Goal: Information Seeking & Learning: Check status

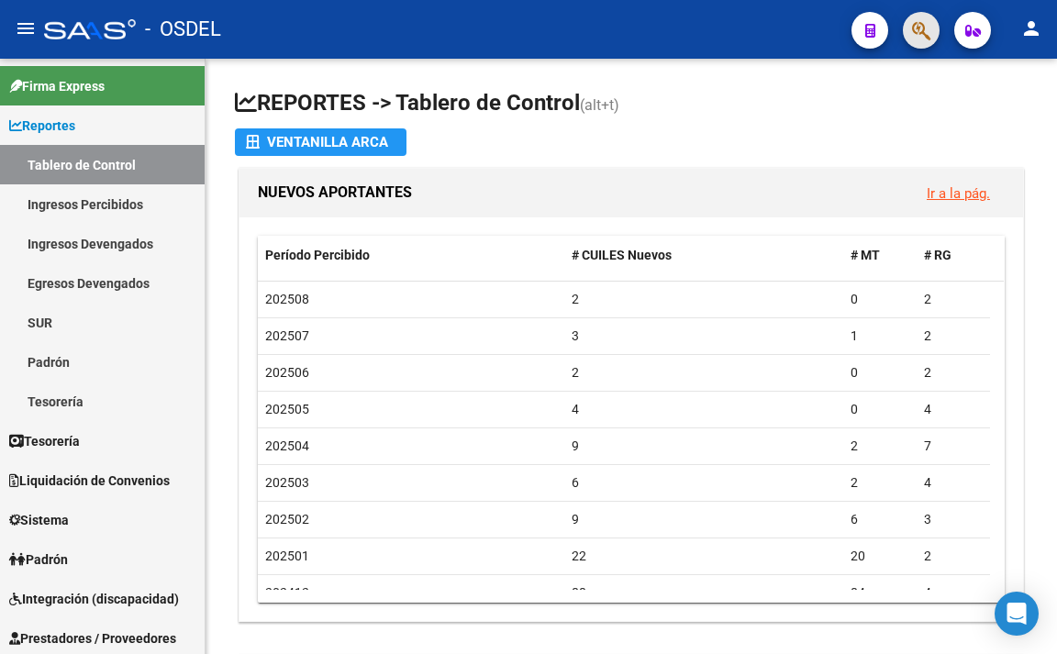
click at [921, 19] on span "button" at bounding box center [921, 31] width 18 height 38
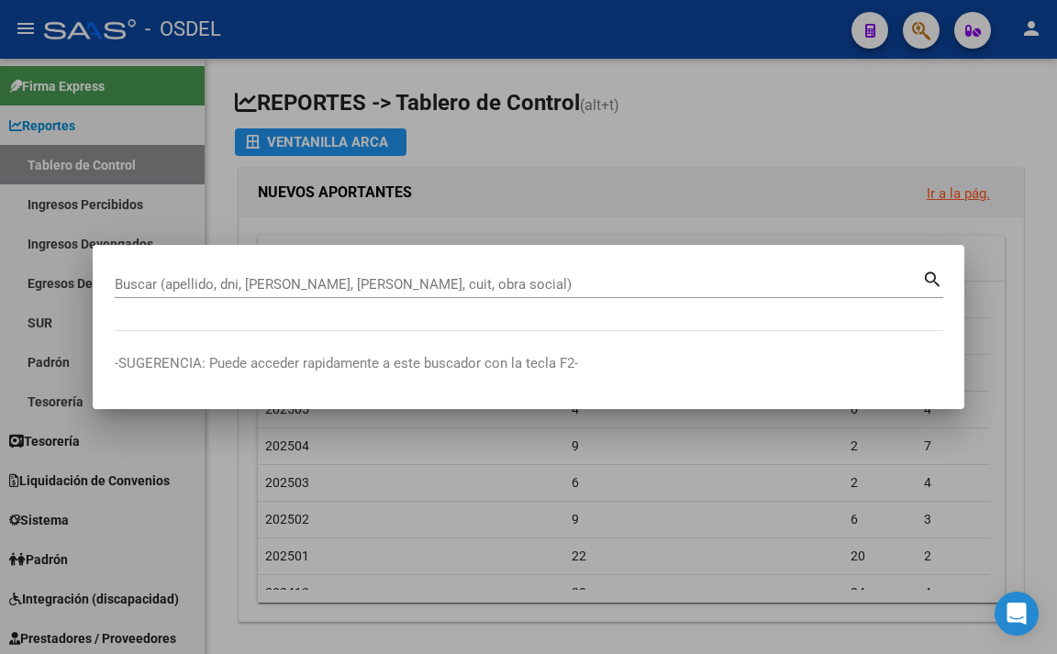
click at [626, 295] on div "Buscar (apellido, dni, [PERSON_NAME], [PERSON_NAME], cuit, obra social)" at bounding box center [519, 285] width 808 height 28
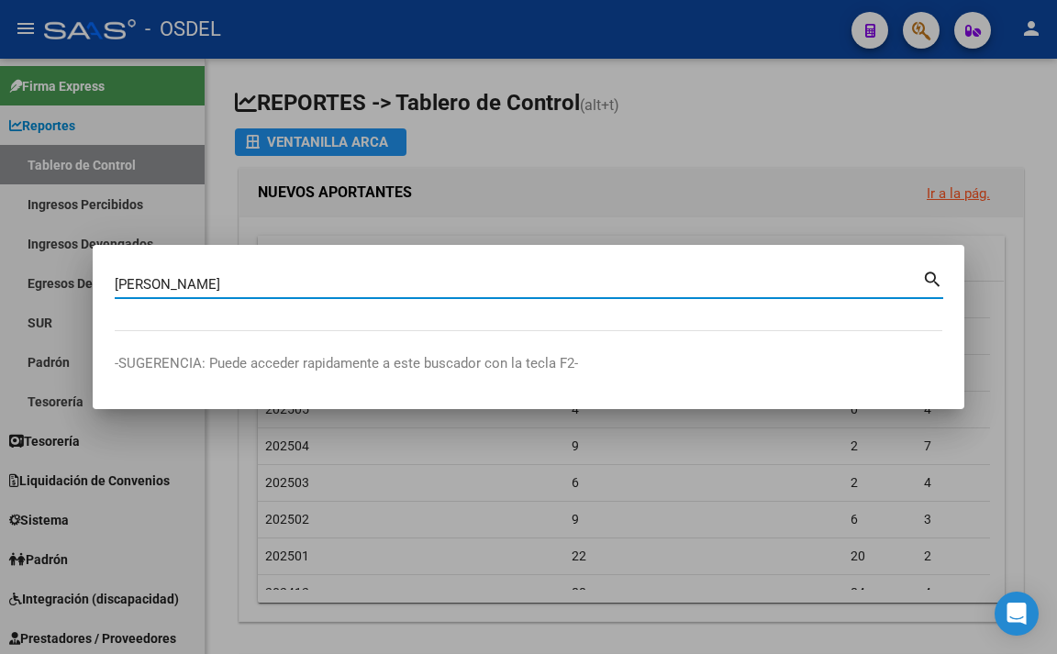
type input "[PERSON_NAME]"
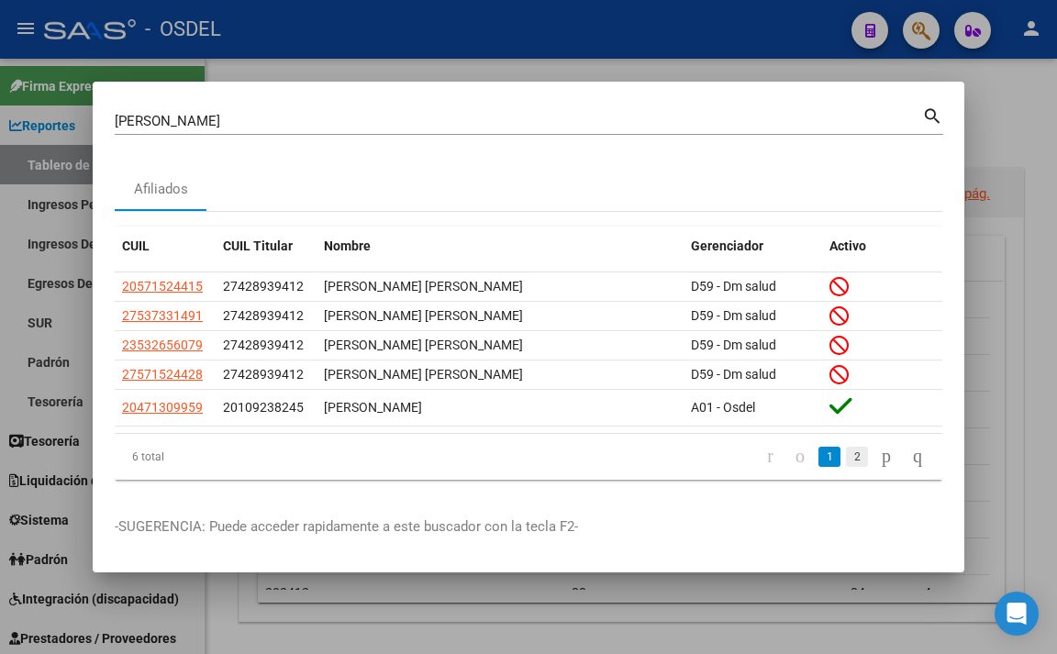
click at [846, 463] on link "2" at bounding box center [857, 457] width 22 height 20
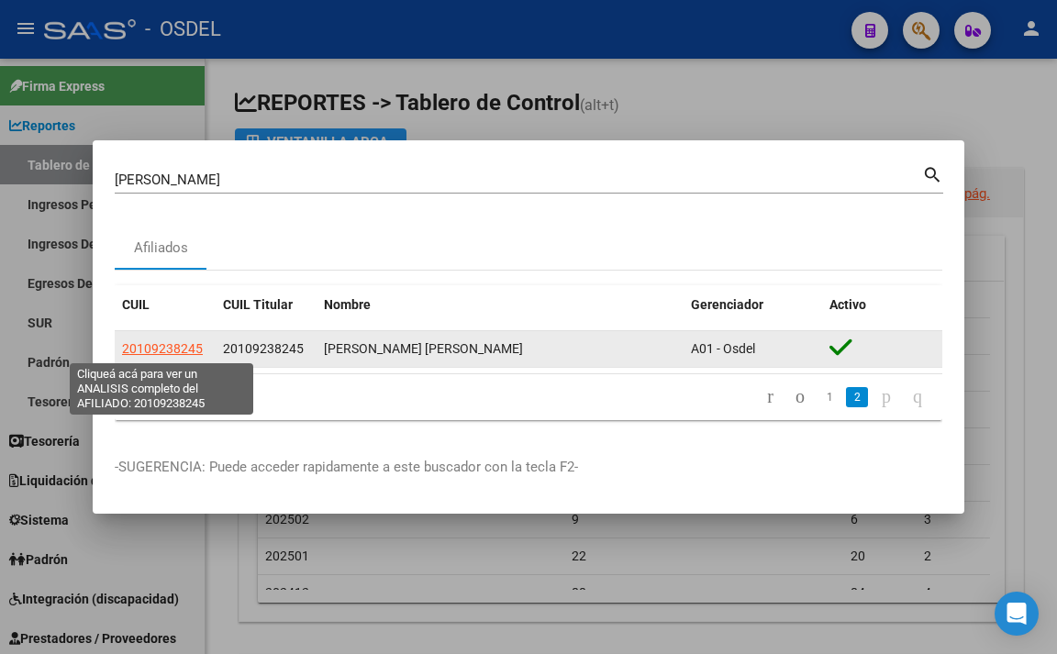
click at [186, 342] on span "20109238245" at bounding box center [162, 348] width 81 height 15
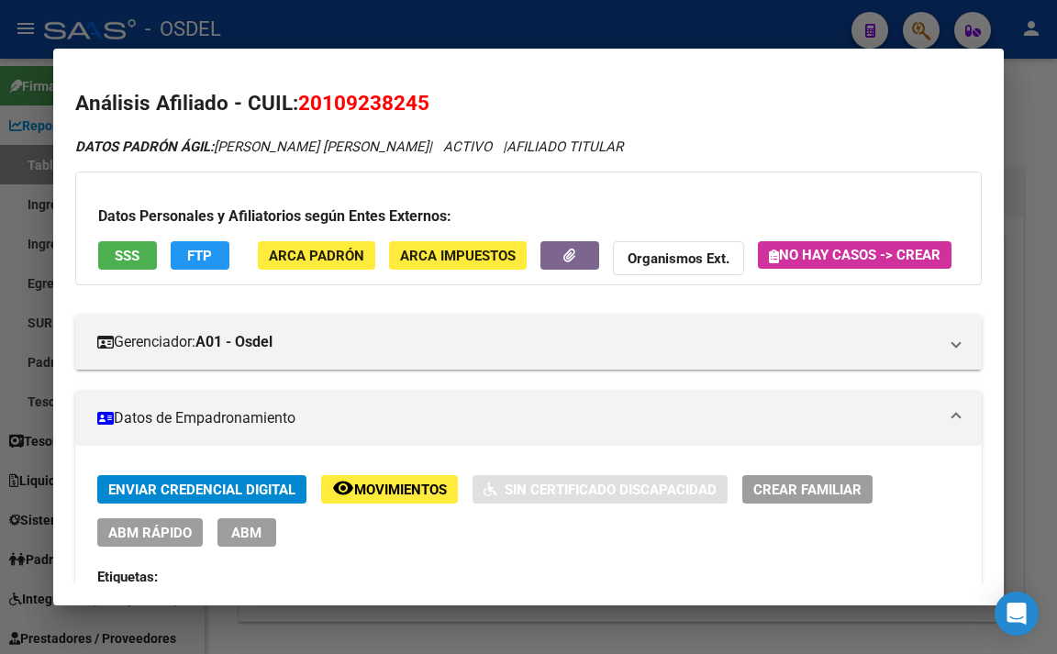
click at [196, 246] on button "FTP" at bounding box center [200, 255] width 59 height 28
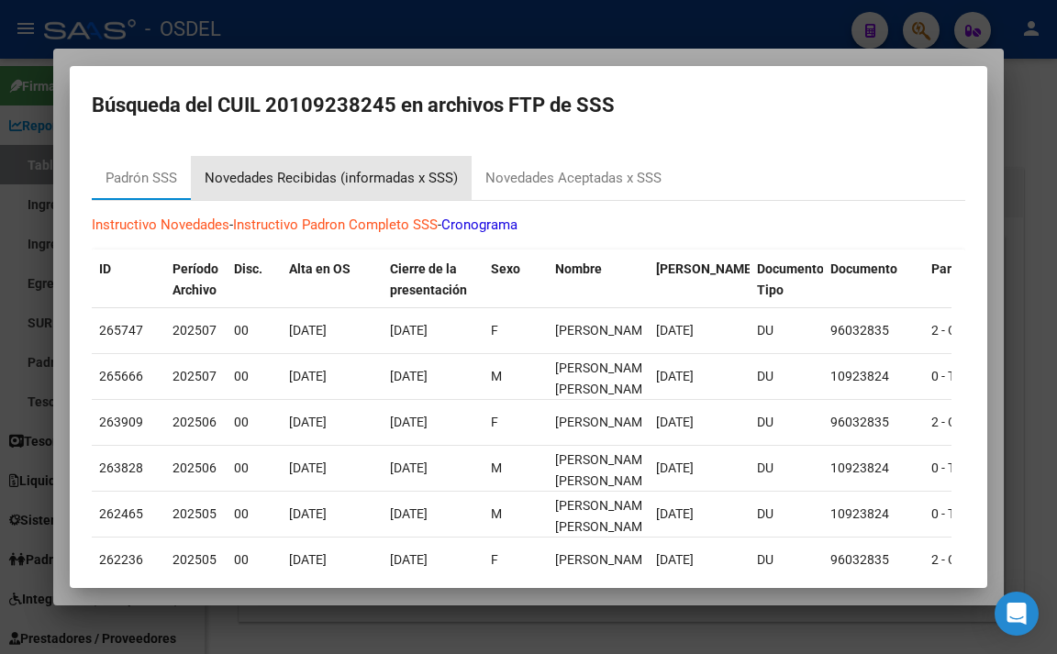
click at [384, 173] on div "Novedades Recibidas (informadas x SSS)" at bounding box center [331, 178] width 253 height 21
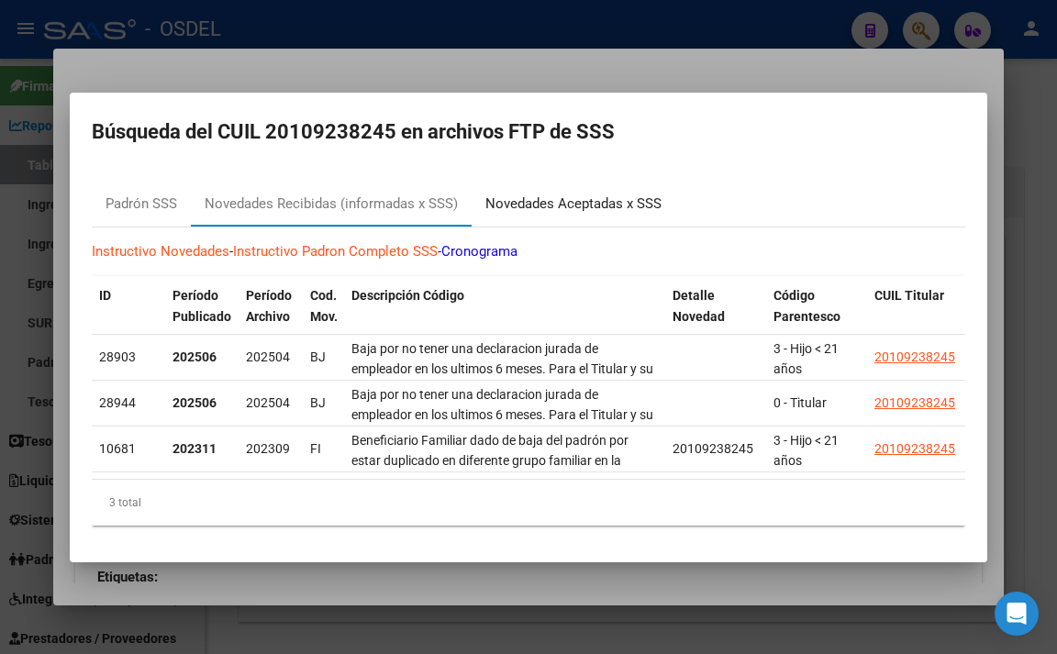
click at [509, 198] on div "Novedades Aceptadas x SSS" at bounding box center [573, 204] width 176 height 21
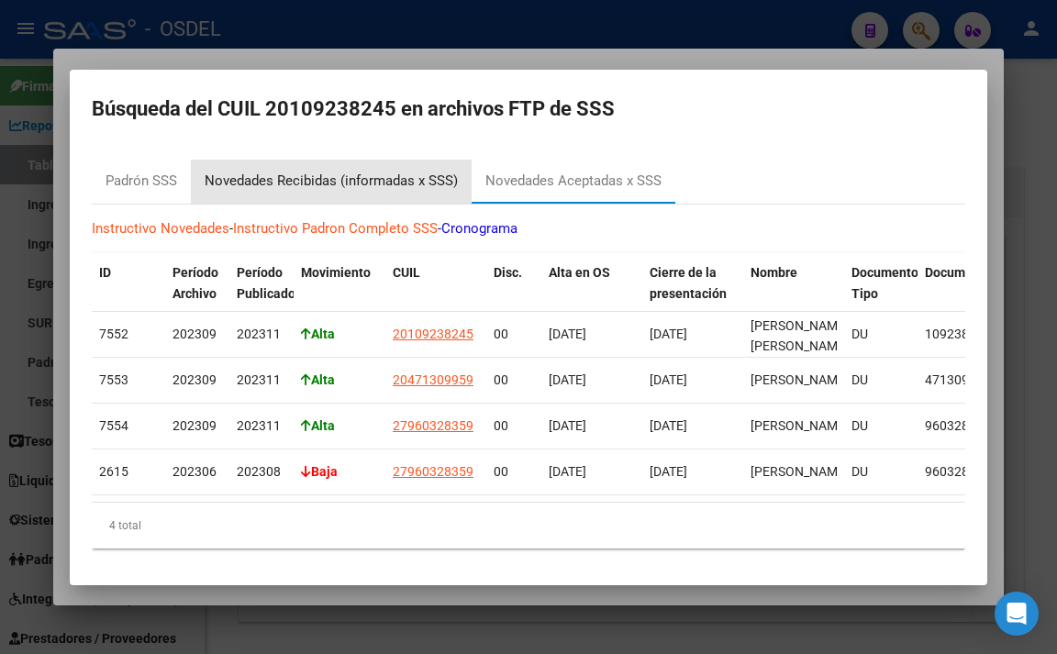
click at [363, 180] on div "Novedades Recibidas (informadas x SSS)" at bounding box center [331, 181] width 253 height 21
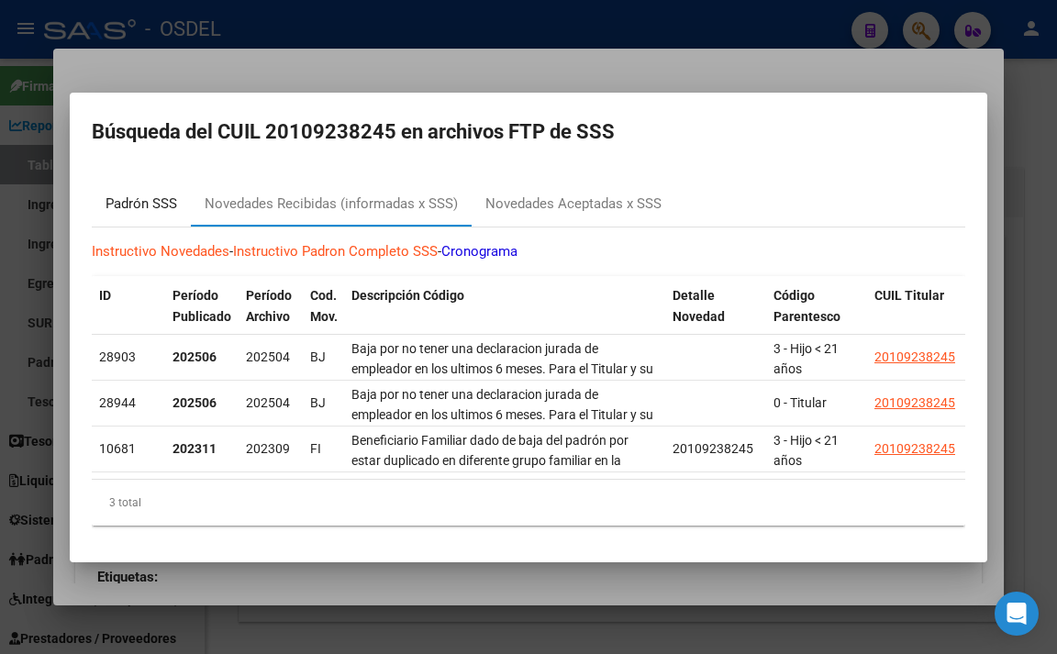
click at [148, 202] on div "Padrón SSS" at bounding box center [142, 204] width 72 height 21
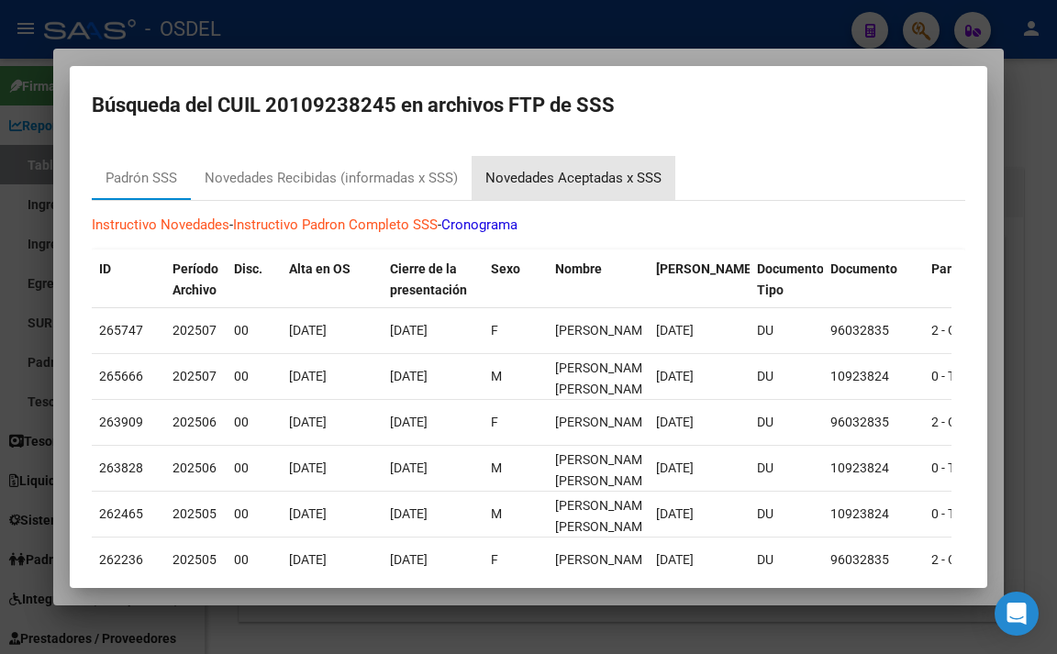
click at [530, 171] on div "Novedades Aceptadas x SSS" at bounding box center [573, 178] width 176 height 21
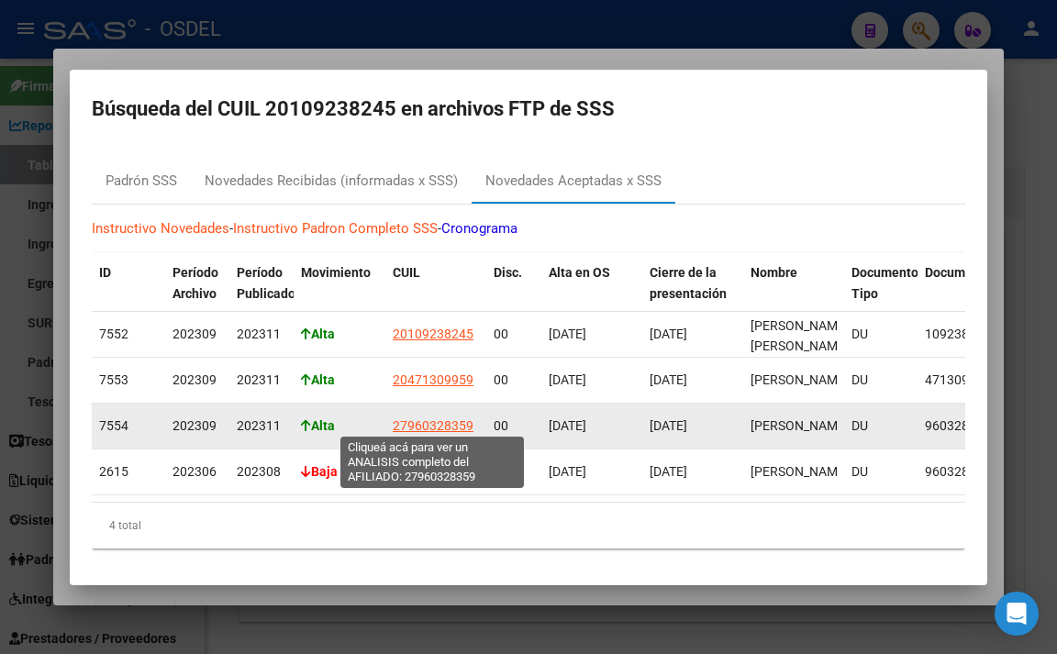
click at [456, 424] on span "27960328359" at bounding box center [433, 425] width 81 height 15
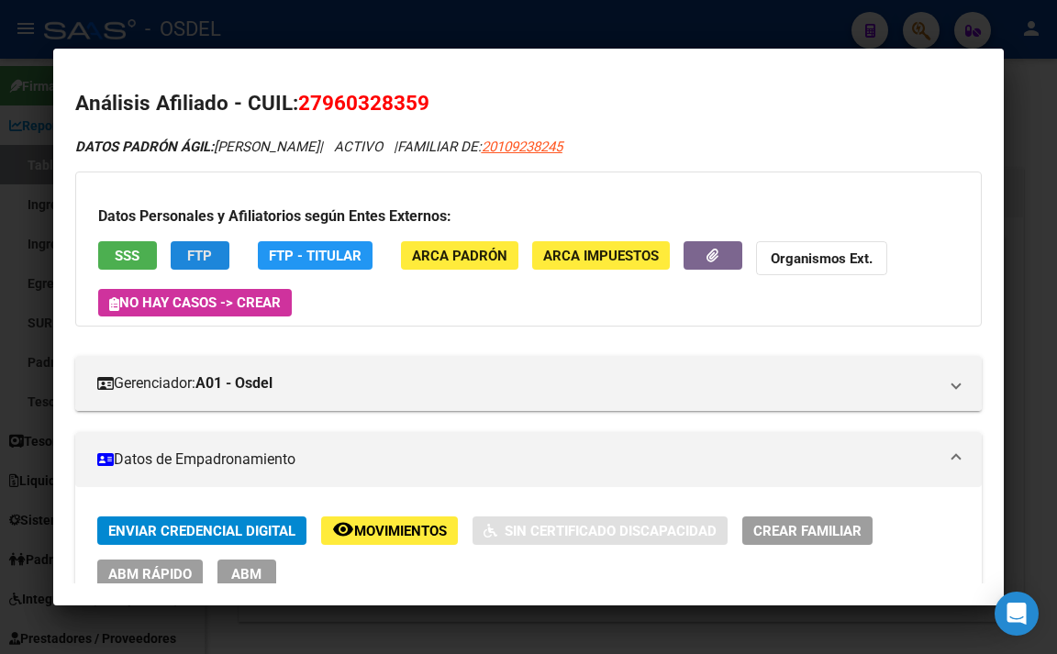
click at [216, 264] on button "FTP" at bounding box center [200, 255] width 59 height 28
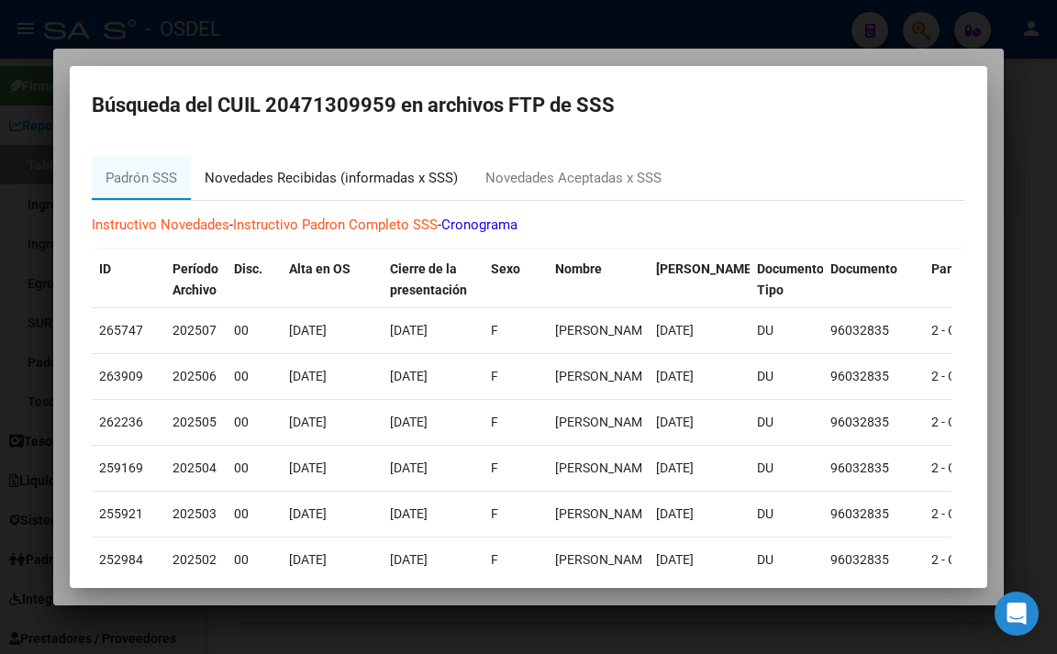
click at [420, 189] on div "Novedades Recibidas (informadas x SSS)" at bounding box center [331, 178] width 281 height 44
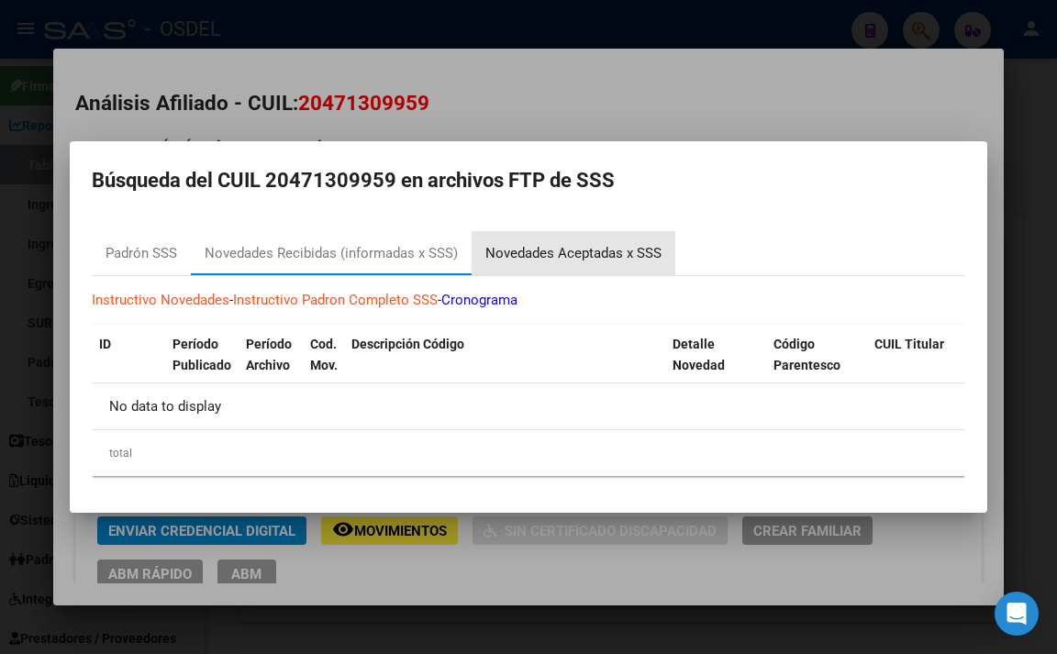
click at [549, 261] on div "Novedades Aceptadas x SSS" at bounding box center [573, 253] width 176 height 21
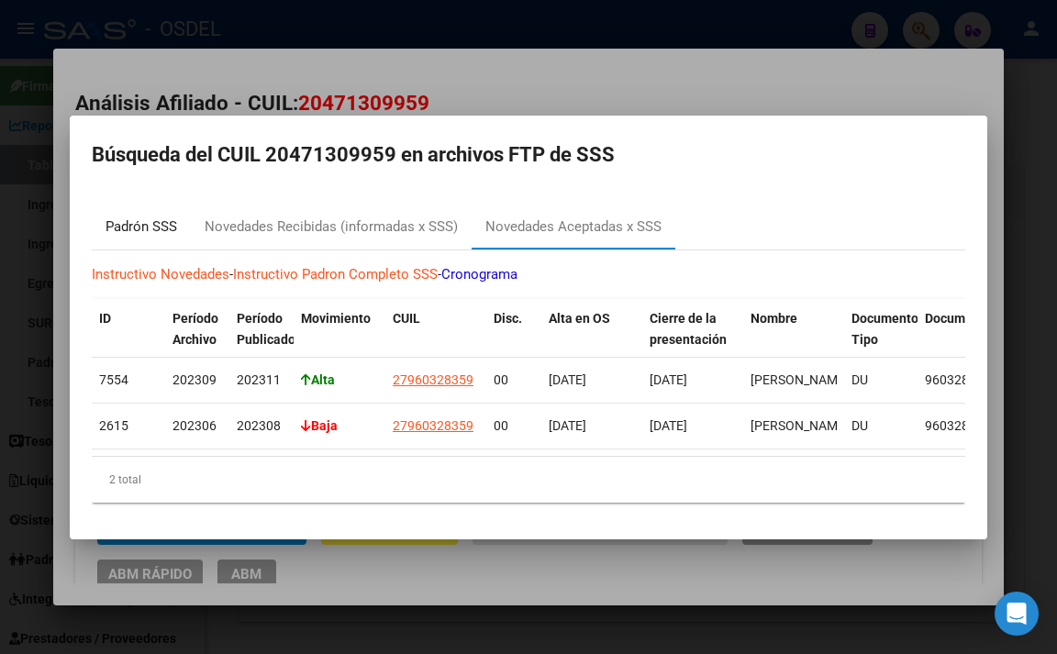
click at [167, 223] on div "Padrón SSS" at bounding box center [142, 227] width 72 height 21
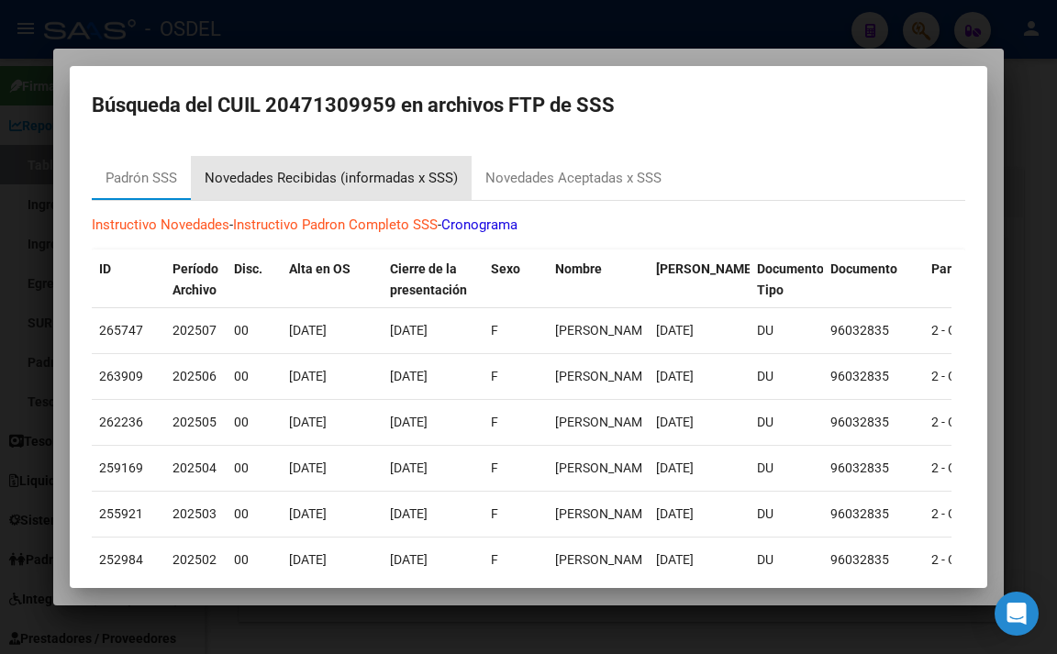
click at [413, 183] on div "Novedades Recibidas (informadas x SSS)" at bounding box center [331, 178] width 253 height 21
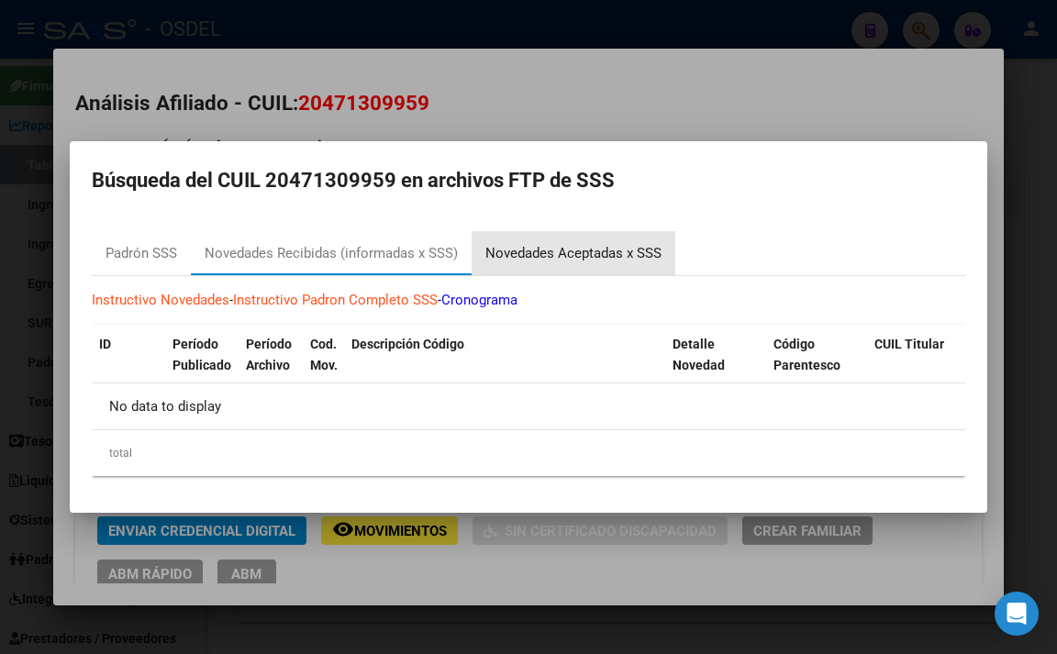
click at [559, 240] on div "Novedades Aceptadas x SSS" at bounding box center [574, 253] width 204 height 44
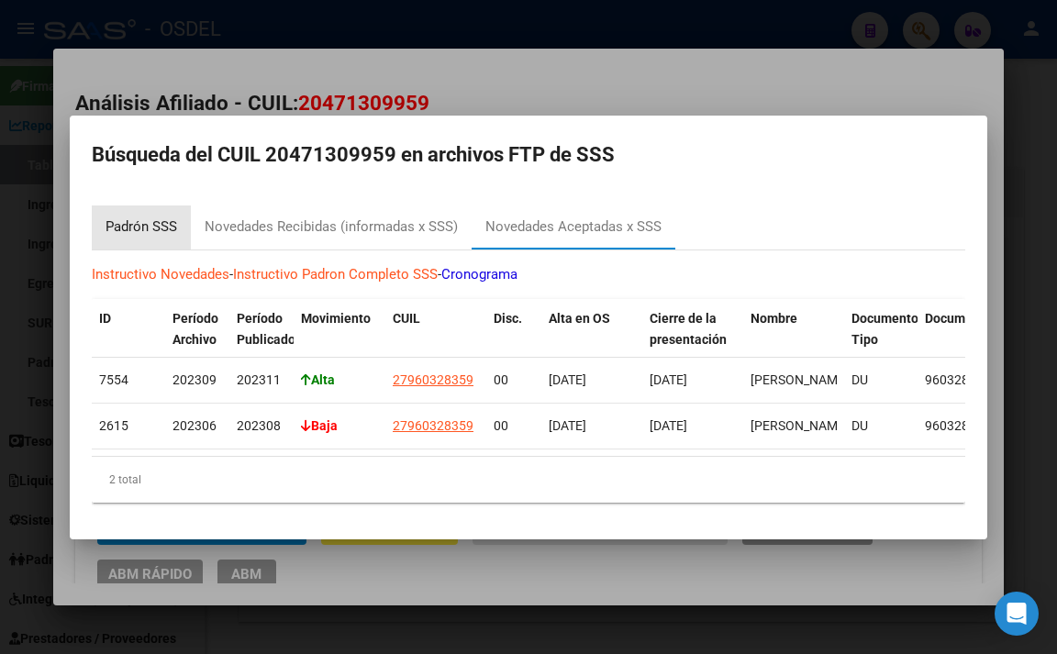
click at [156, 220] on div "Padrón SSS" at bounding box center [142, 227] width 72 height 21
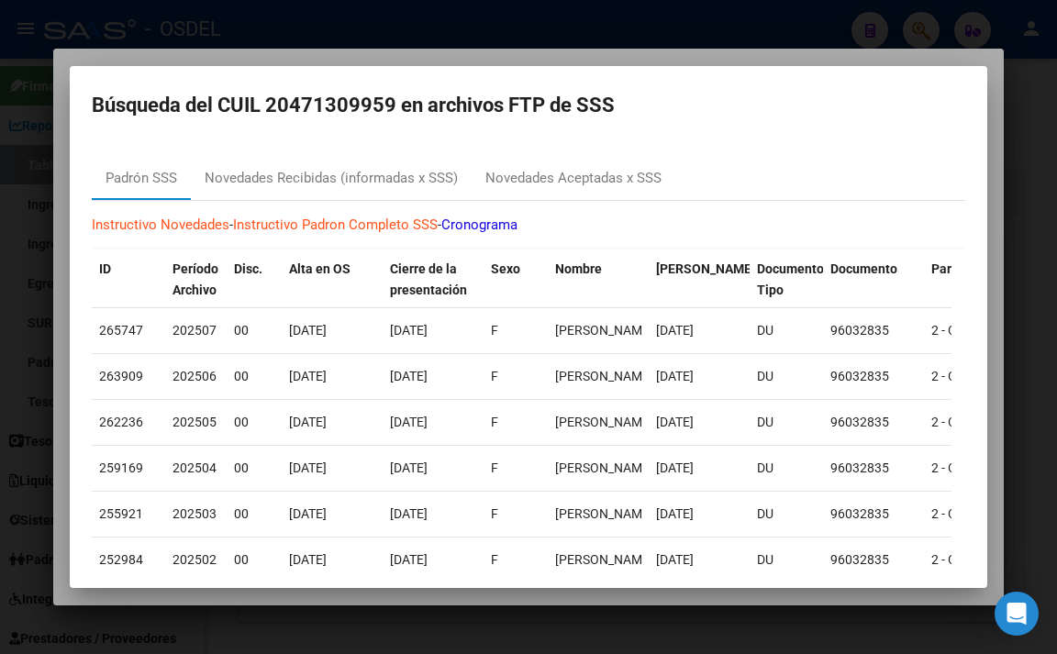
click at [719, 43] on div at bounding box center [528, 327] width 1057 height 654
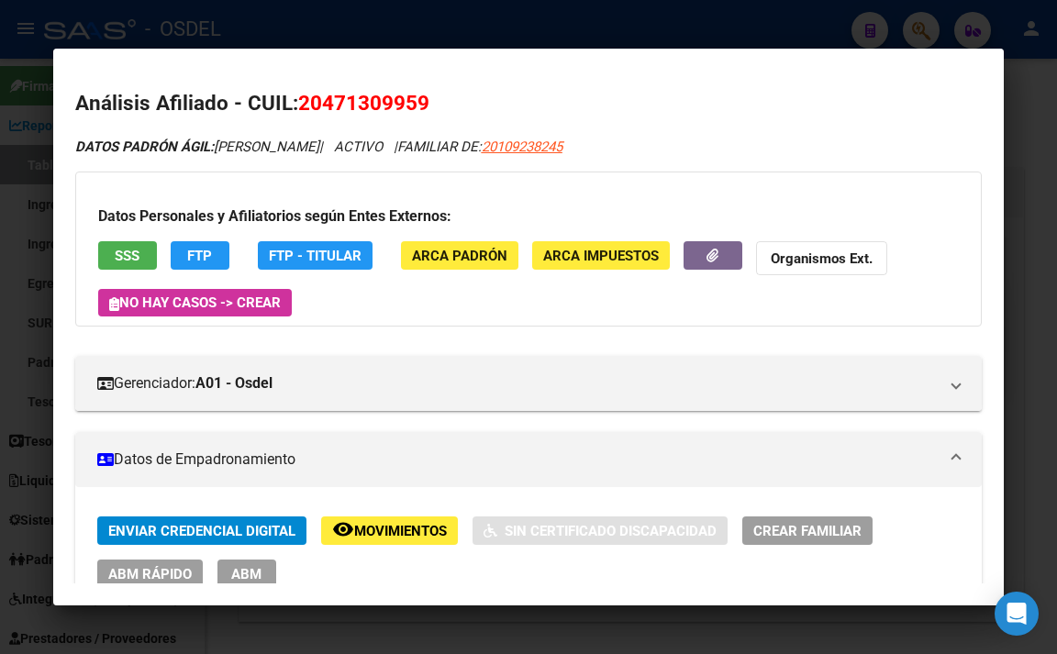
click at [127, 259] on span "SSS" at bounding box center [127, 256] width 25 height 17
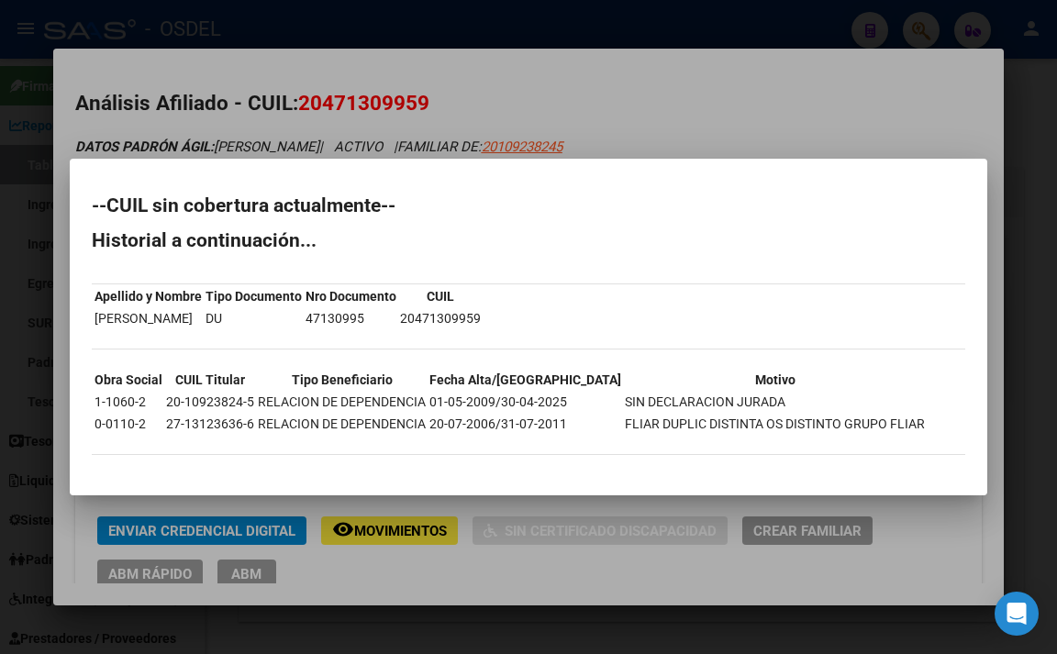
click at [640, 102] on div at bounding box center [528, 327] width 1057 height 654
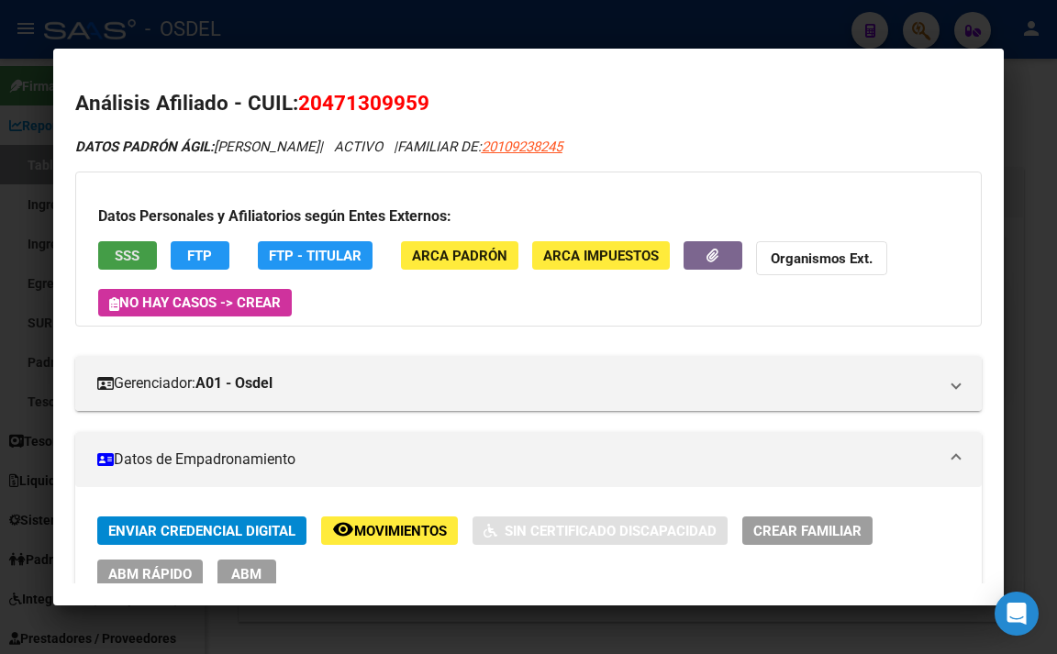
click at [130, 261] on span "SSS" at bounding box center [127, 256] width 25 height 17
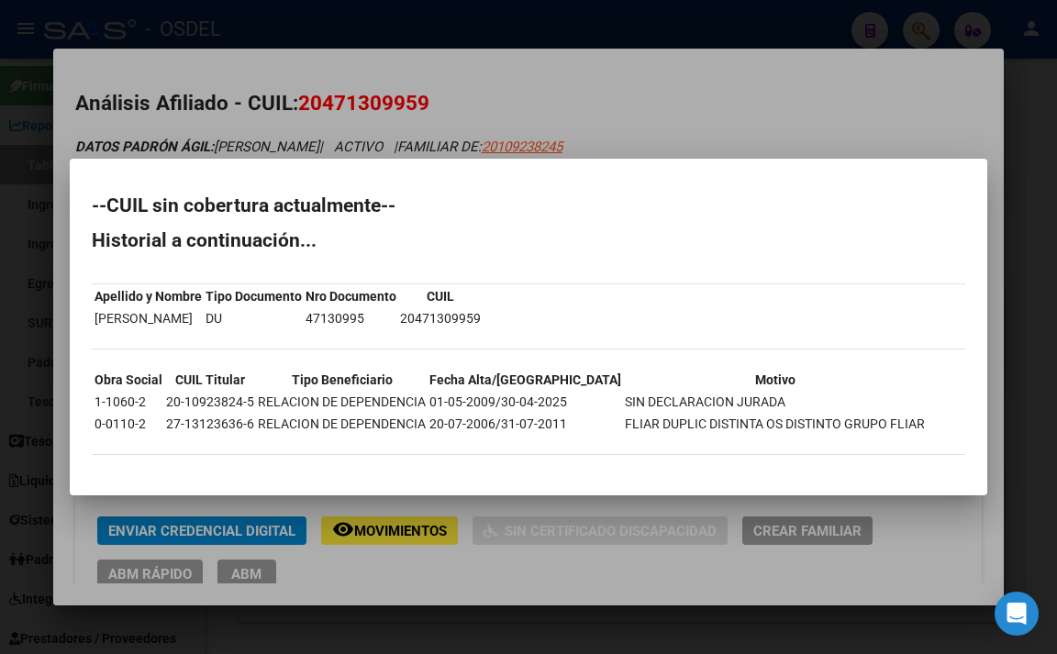
click at [691, 128] on div at bounding box center [528, 327] width 1057 height 654
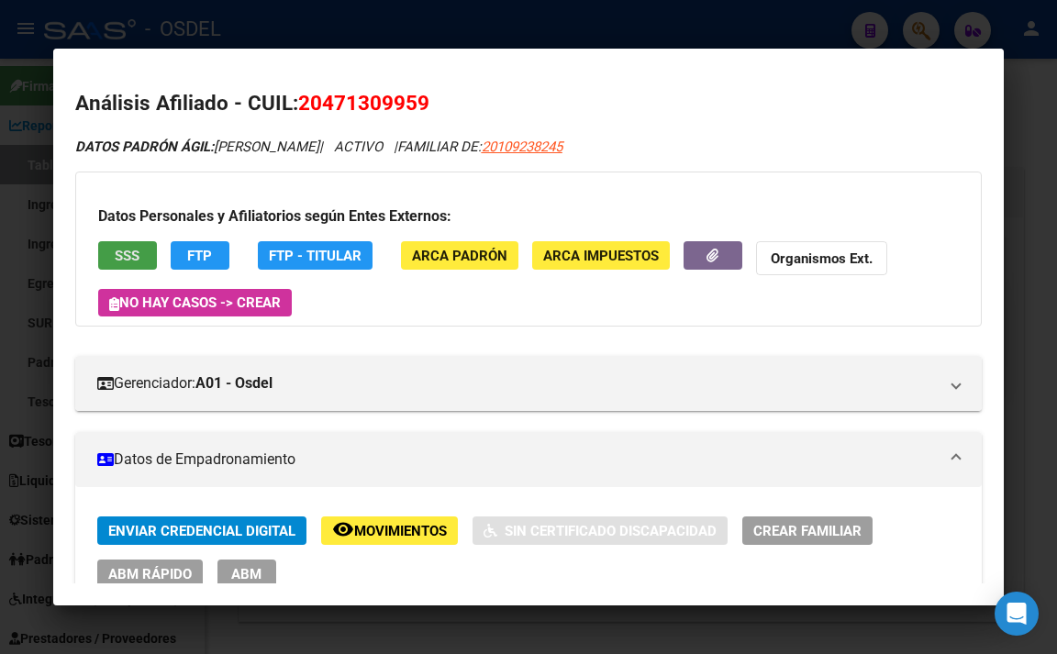
click at [139, 258] on button "SSS" at bounding box center [127, 255] width 59 height 28
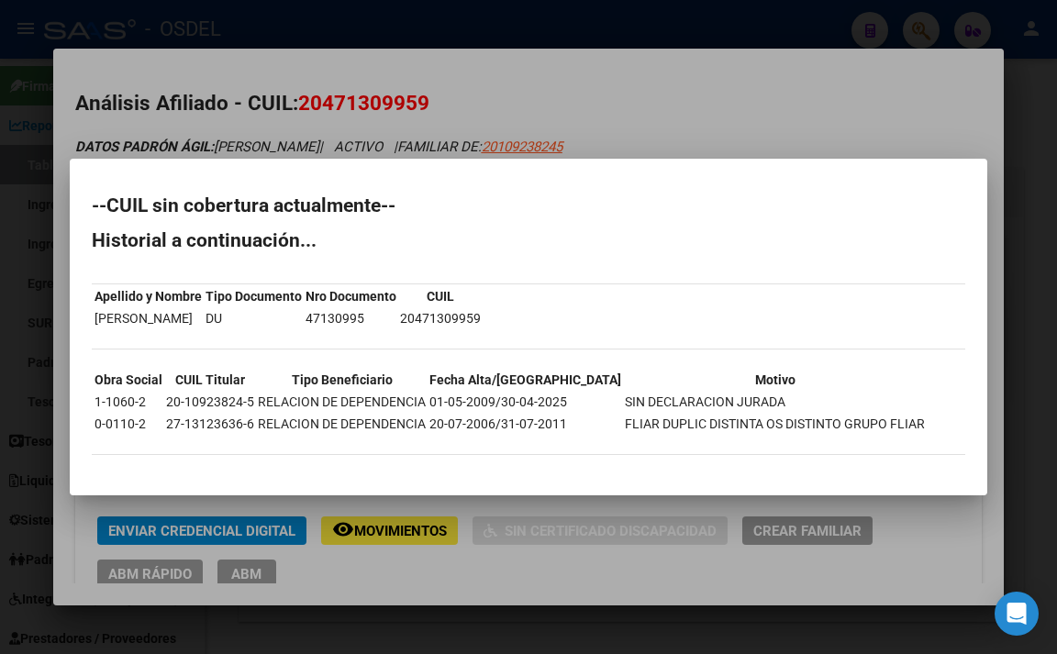
click at [650, 128] on div at bounding box center [528, 327] width 1057 height 654
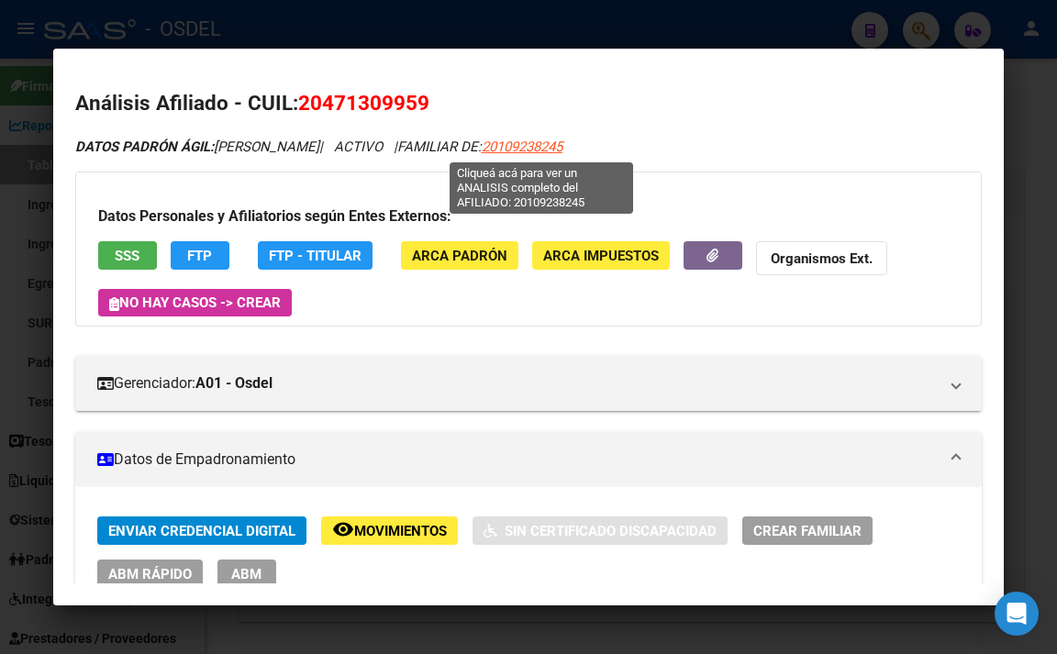
click at [539, 142] on span "20109238245" at bounding box center [522, 147] width 81 height 17
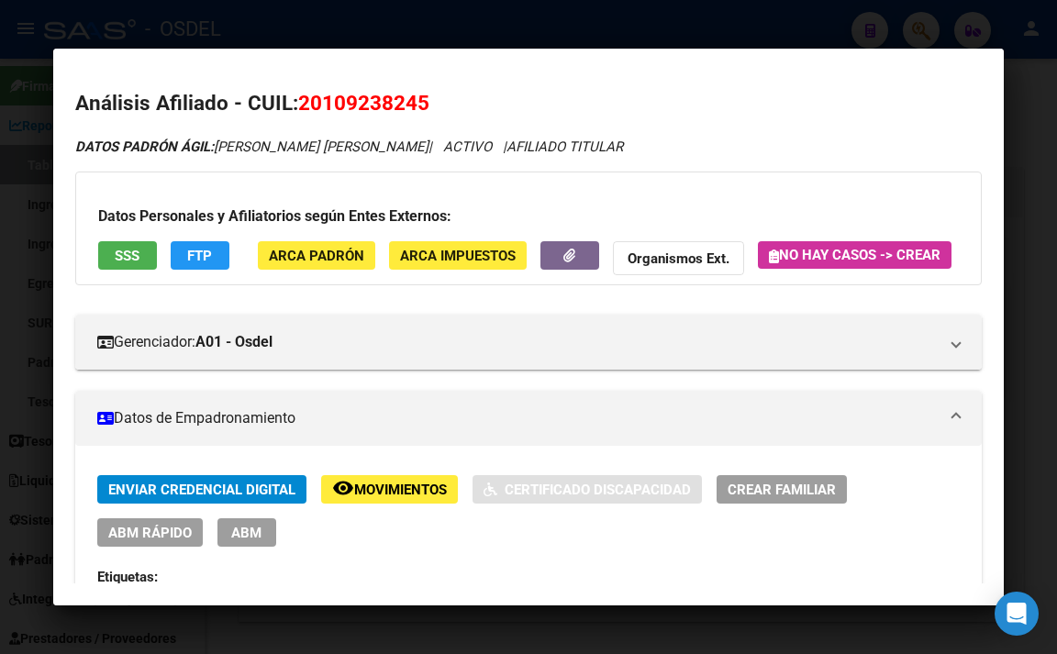
click at [128, 259] on span "SSS" at bounding box center [127, 256] width 25 height 17
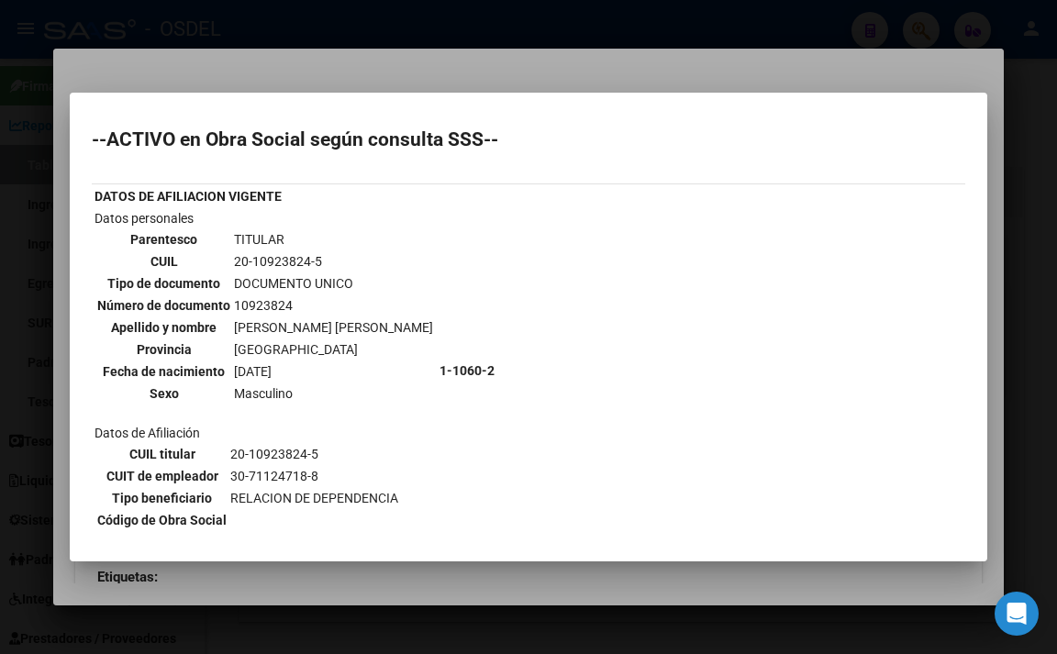
click at [512, 81] on div at bounding box center [528, 327] width 1057 height 654
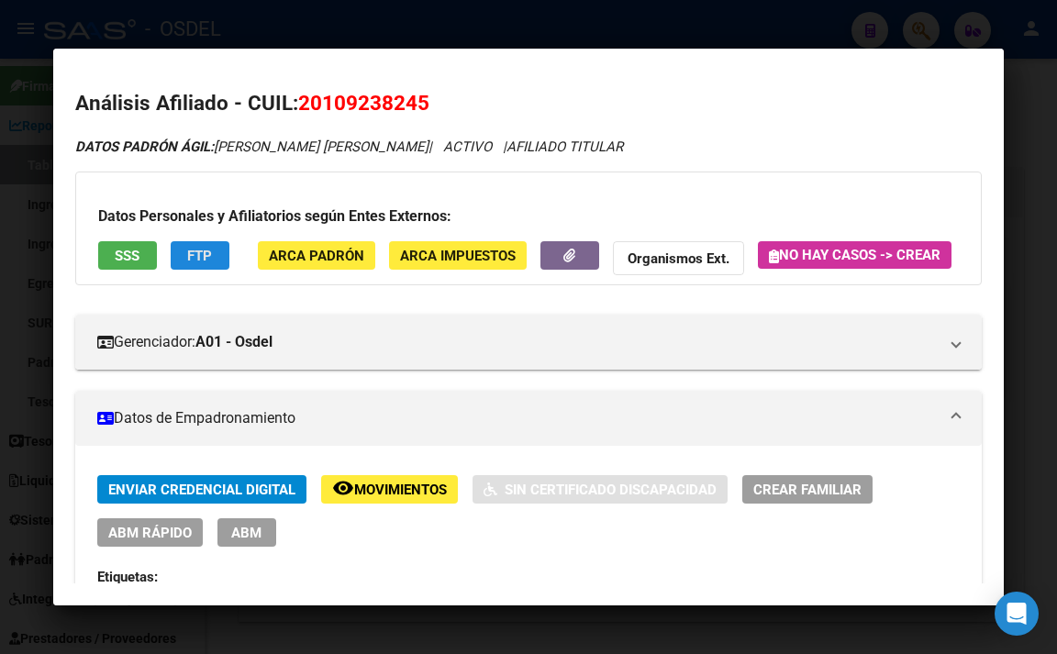
click at [217, 262] on button "FTP" at bounding box center [200, 255] width 59 height 28
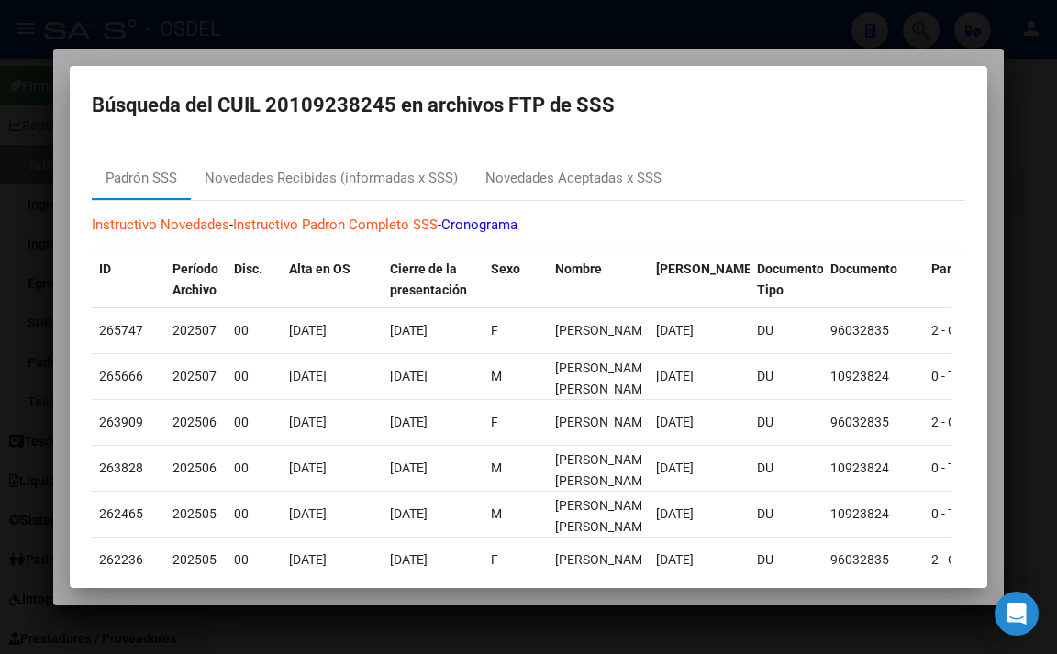
click at [501, 50] on div at bounding box center [528, 327] width 1057 height 654
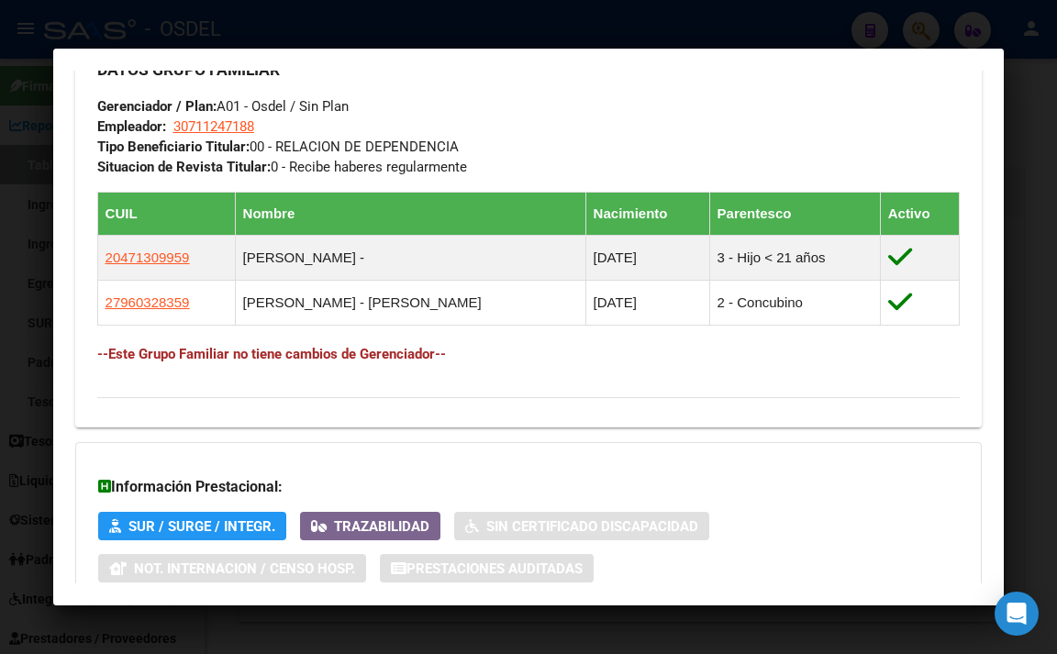
scroll to position [1101, 0]
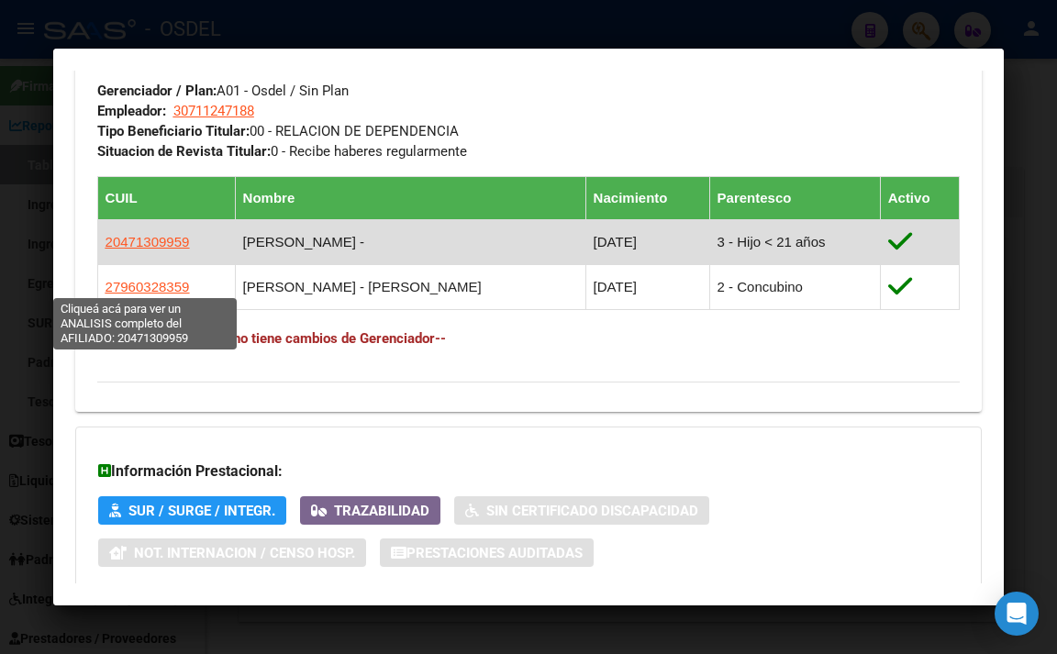
click at [130, 250] on span "20471309959" at bounding box center [148, 242] width 84 height 16
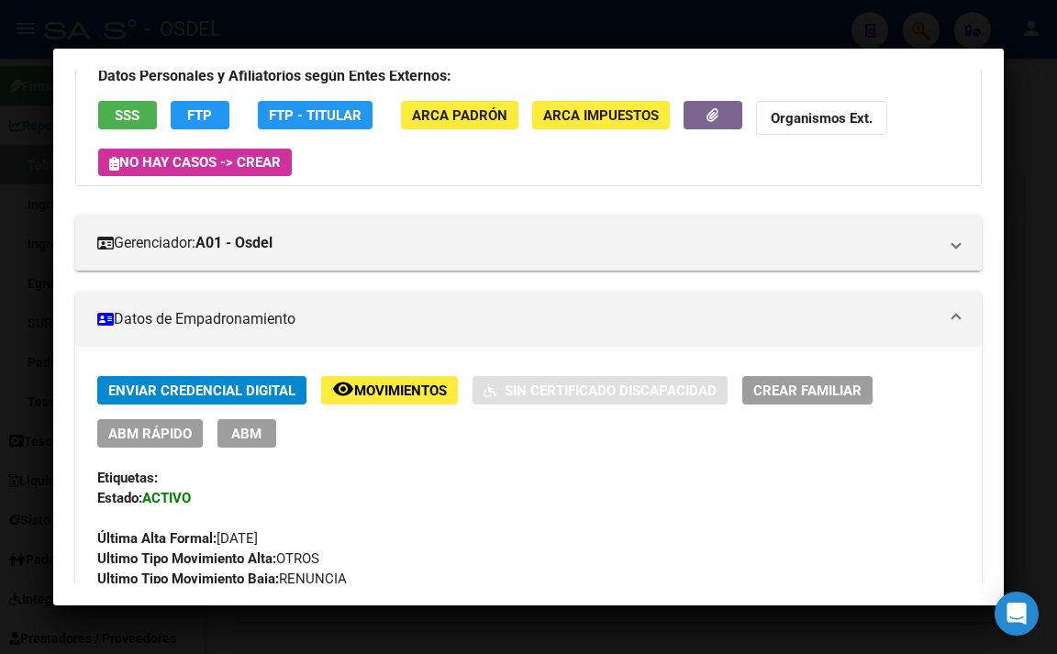
scroll to position [0, 0]
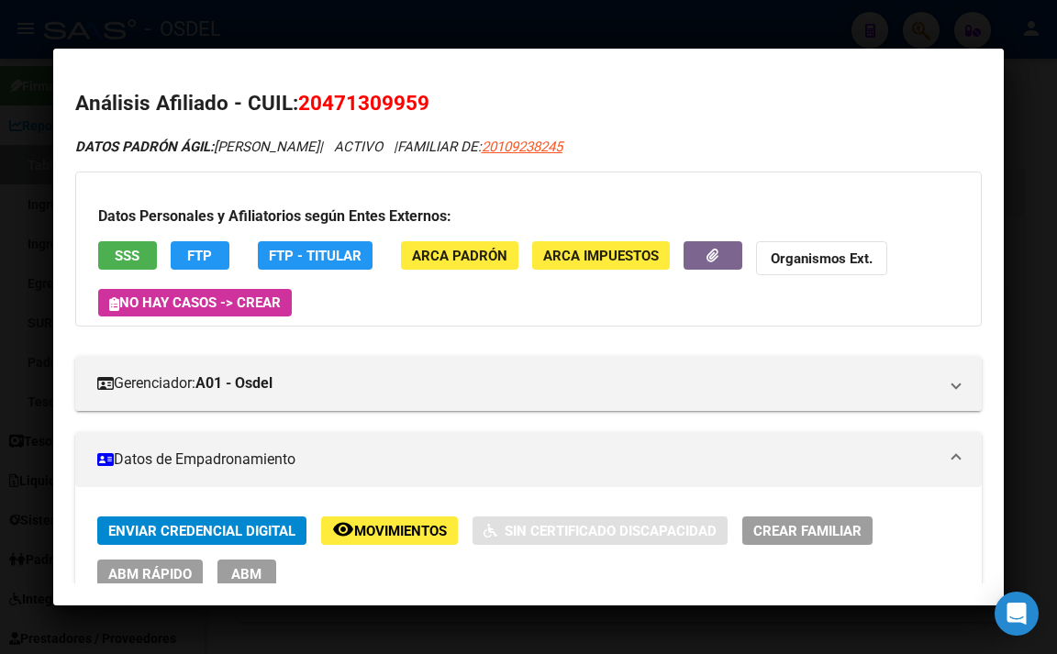
click at [217, 262] on button "FTP" at bounding box center [200, 255] width 59 height 28
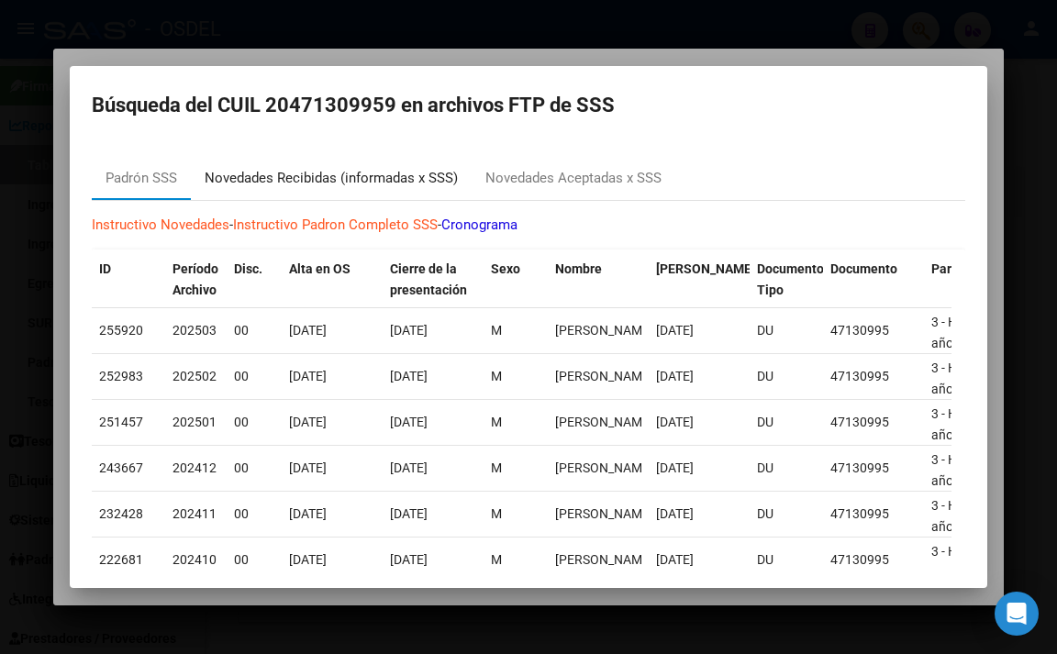
click at [405, 185] on div "Novedades Recibidas (informadas x SSS)" at bounding box center [331, 178] width 253 height 21
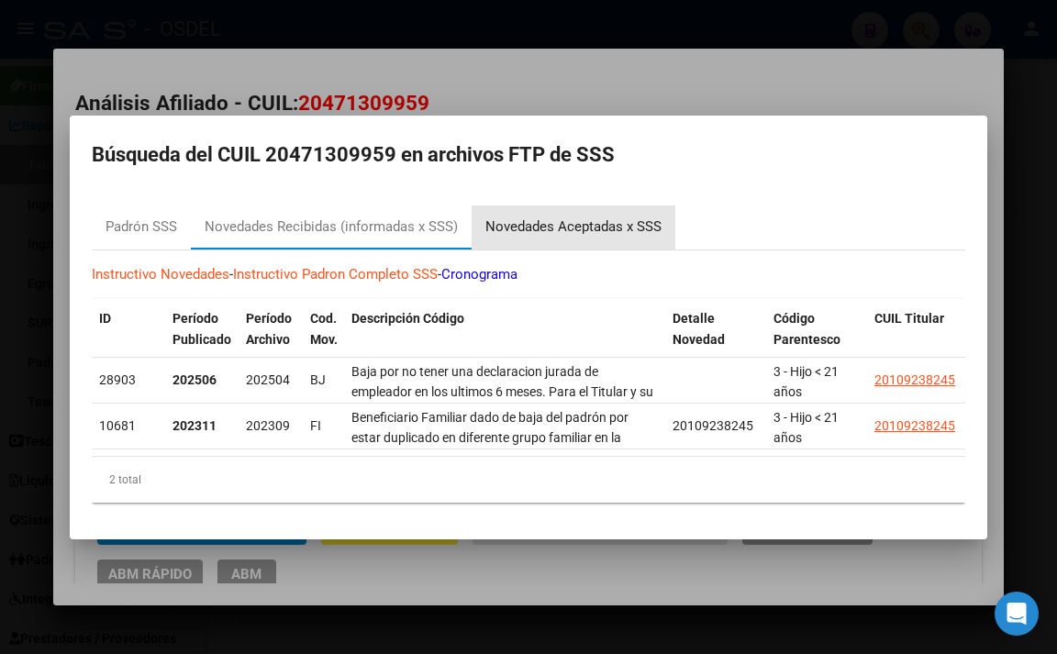
click at [555, 225] on div "Novedades Aceptadas x SSS" at bounding box center [573, 227] width 176 height 21
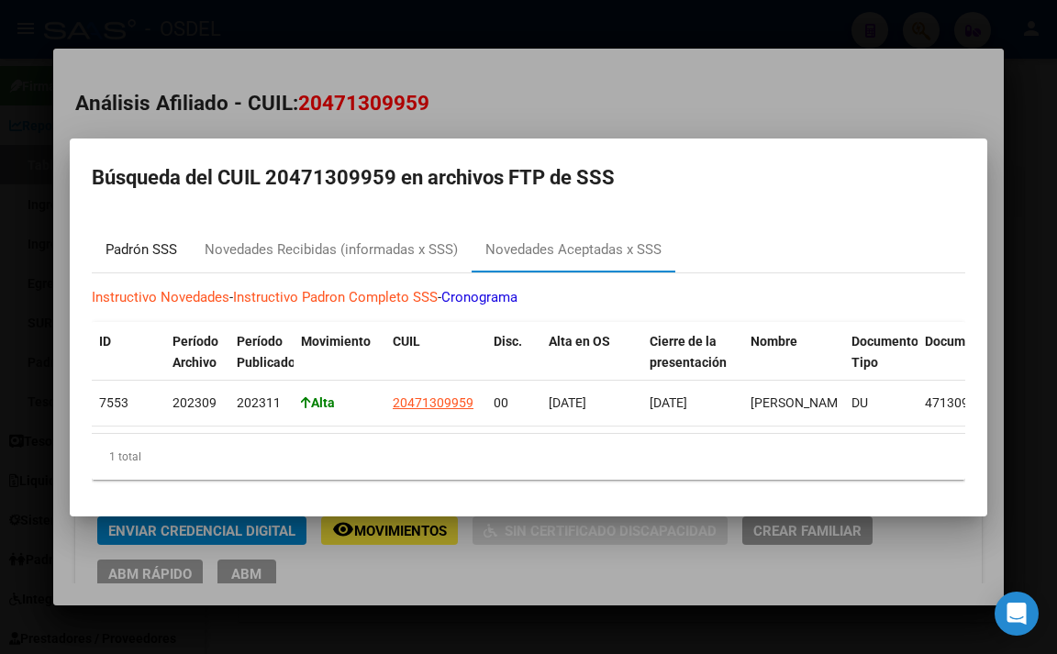
click at [153, 248] on div "Padrón SSS" at bounding box center [142, 250] width 72 height 21
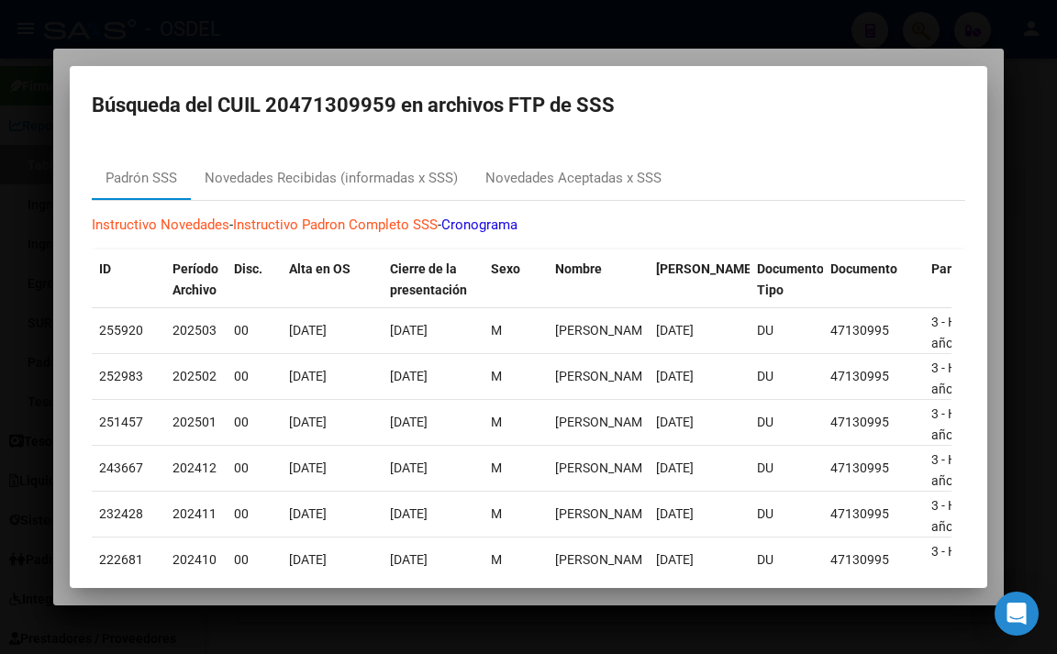
click at [686, 59] on div at bounding box center [528, 327] width 1057 height 654
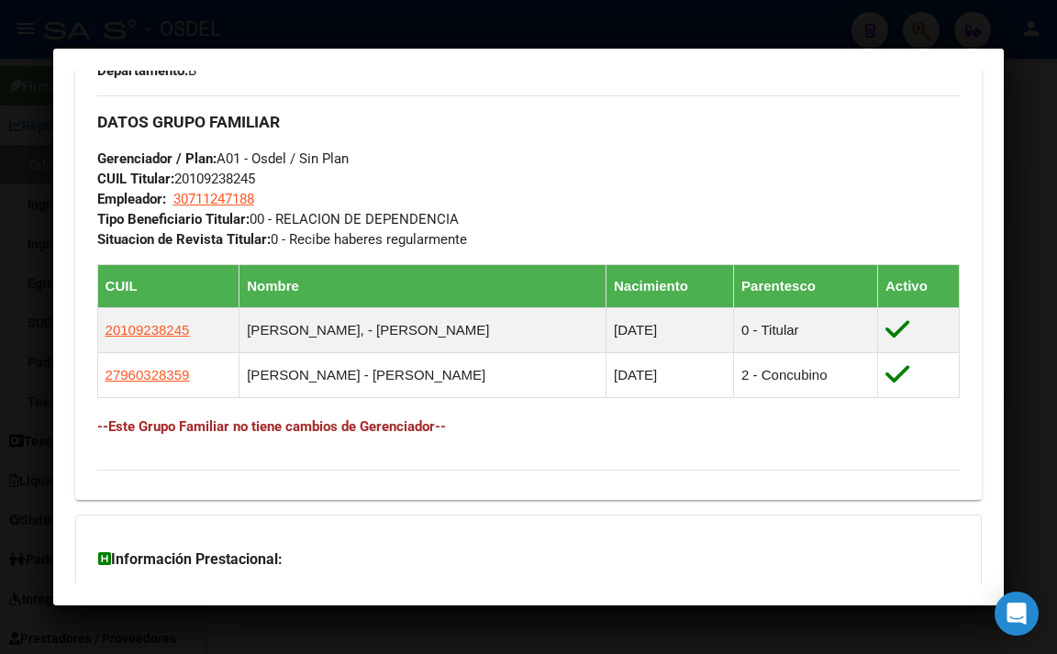
scroll to position [1101, 0]
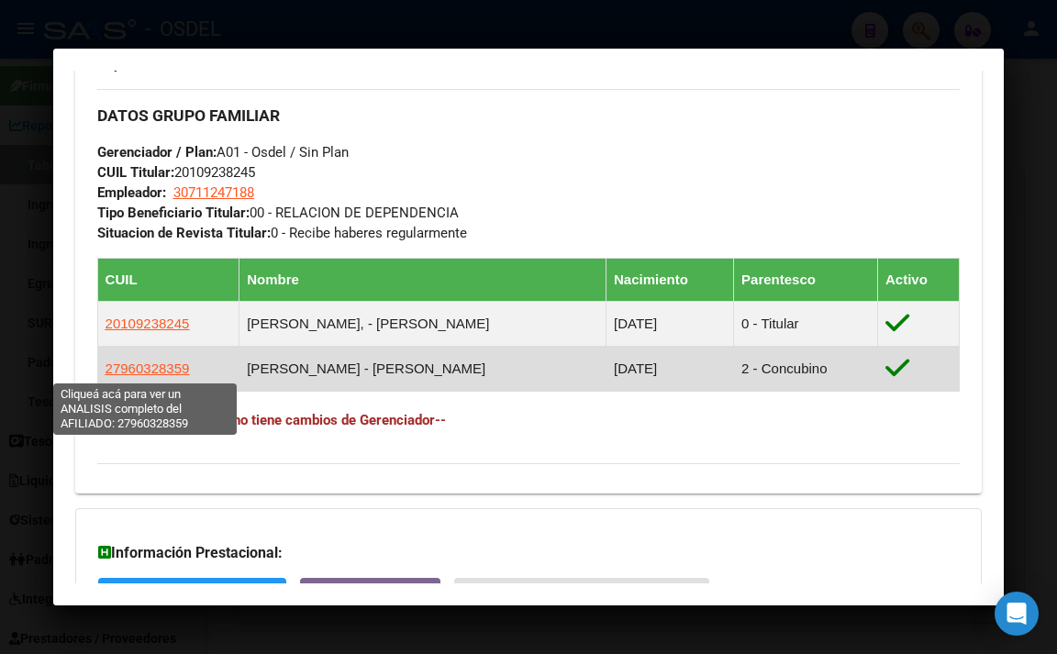
click at [140, 370] on span "27960328359" at bounding box center [148, 369] width 84 height 16
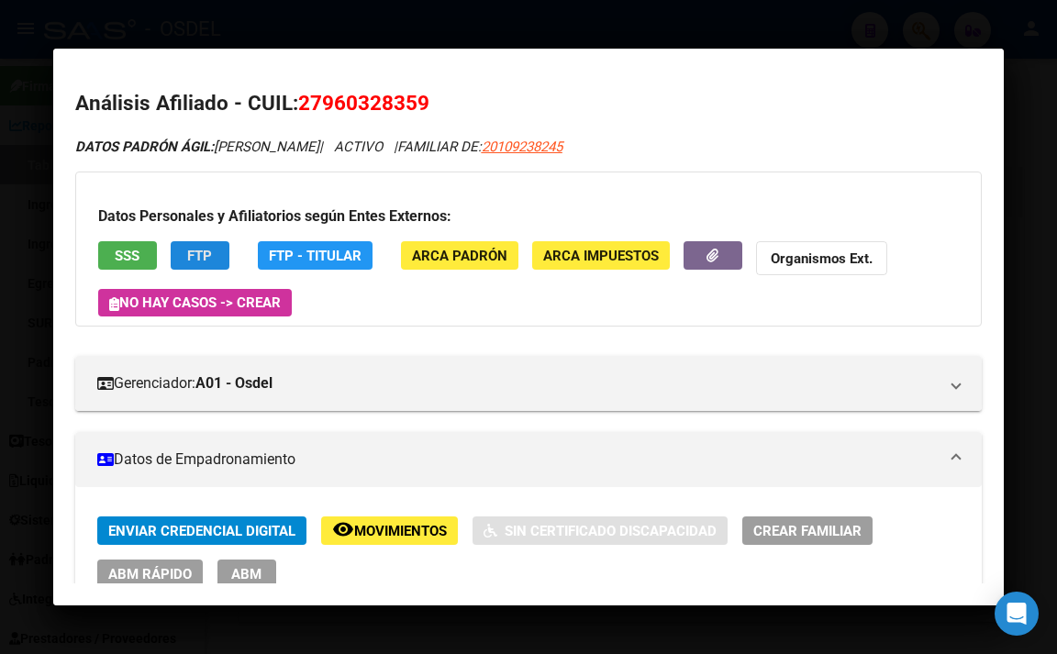
click at [205, 264] on span "FTP" at bounding box center [199, 256] width 25 height 17
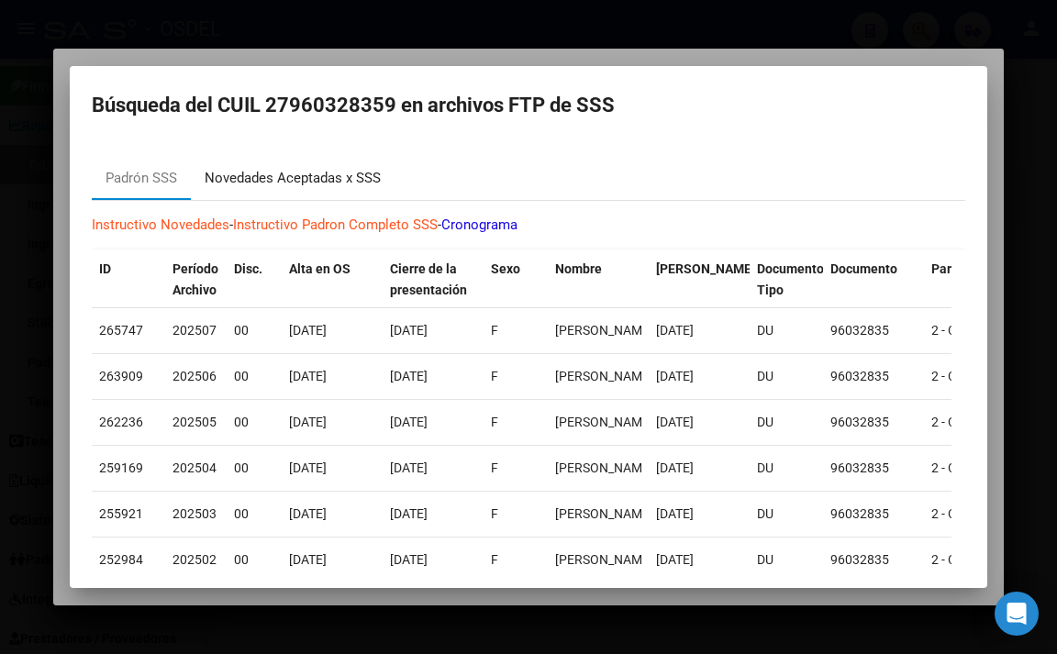
click at [300, 177] on div "Novedades Aceptadas x SSS" at bounding box center [293, 178] width 176 height 21
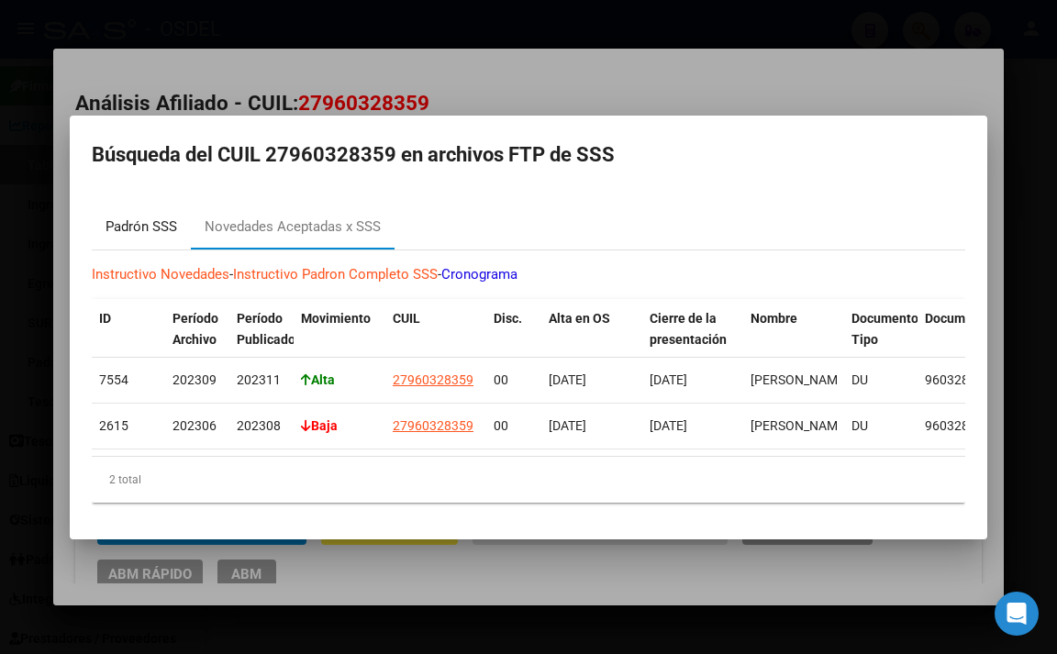
click at [151, 221] on div "Padrón SSS" at bounding box center [142, 227] width 72 height 21
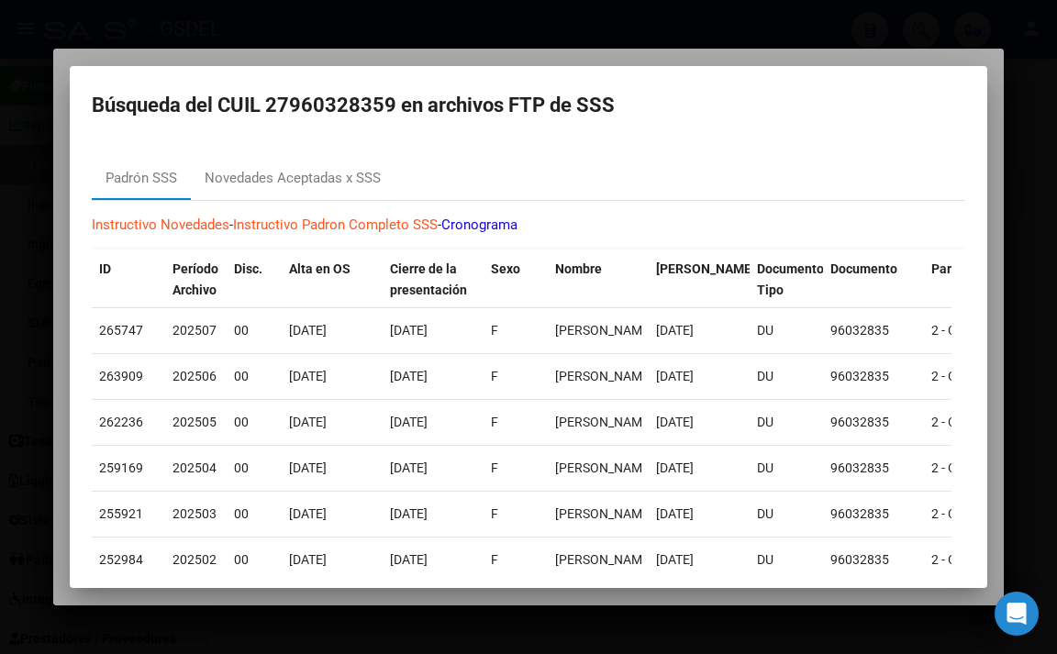
click at [577, 54] on div at bounding box center [528, 327] width 1057 height 654
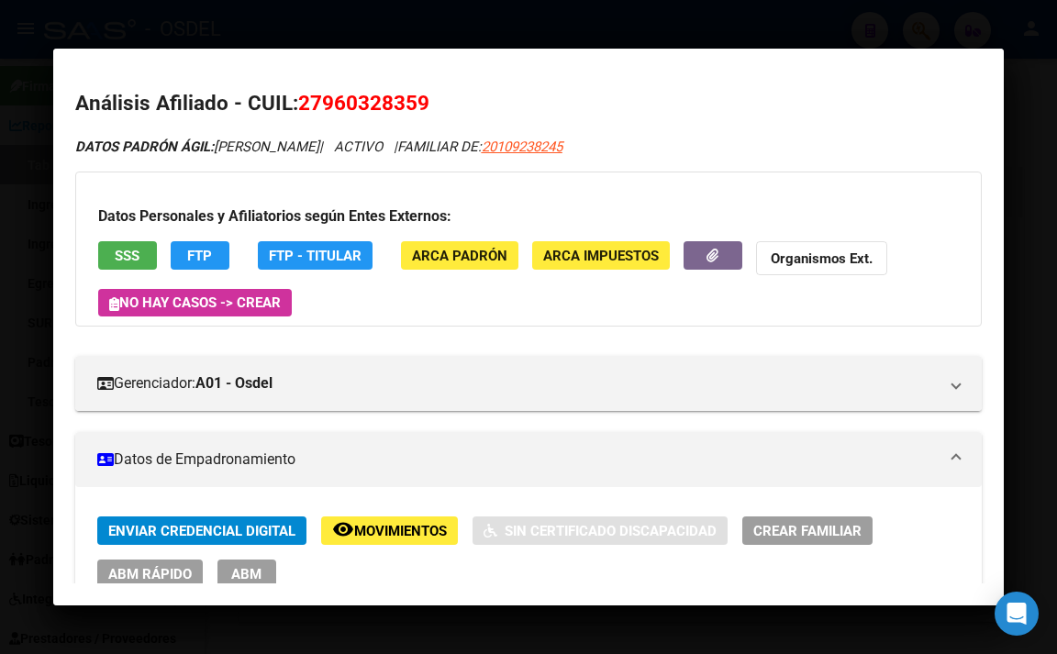
click at [139, 254] on span "SSS" at bounding box center [127, 256] width 25 height 17
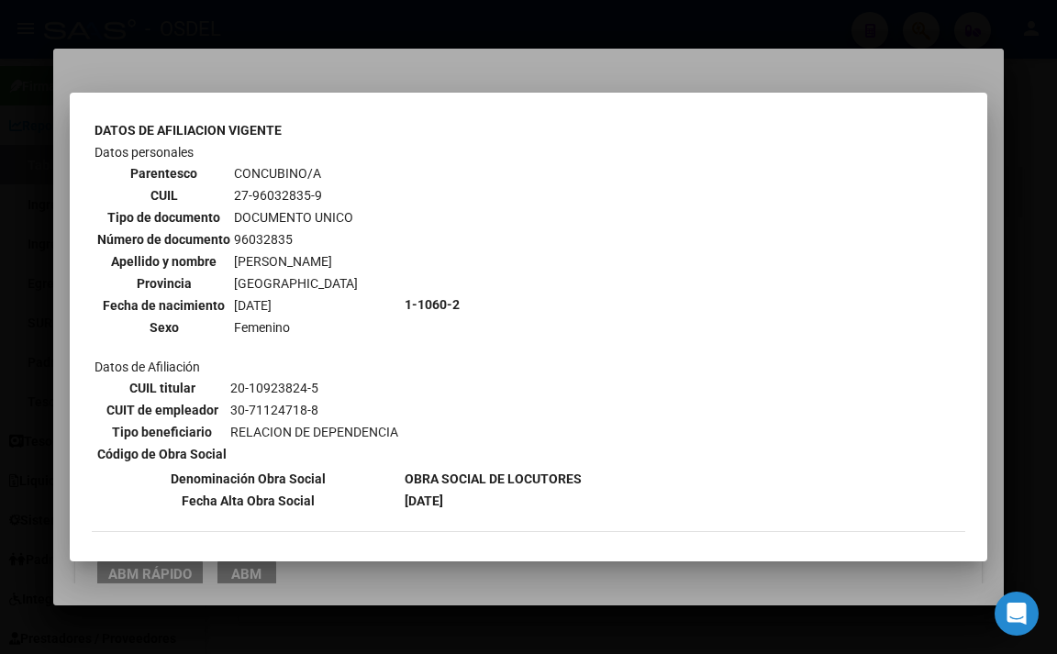
scroll to position [720, 0]
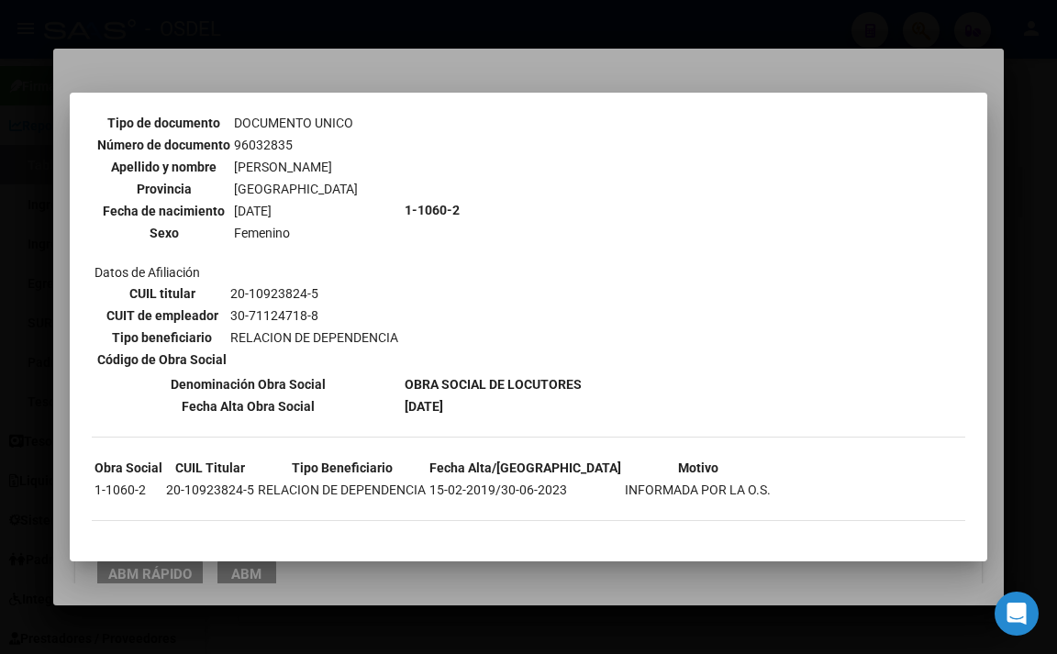
click at [477, 69] on div at bounding box center [528, 327] width 1057 height 654
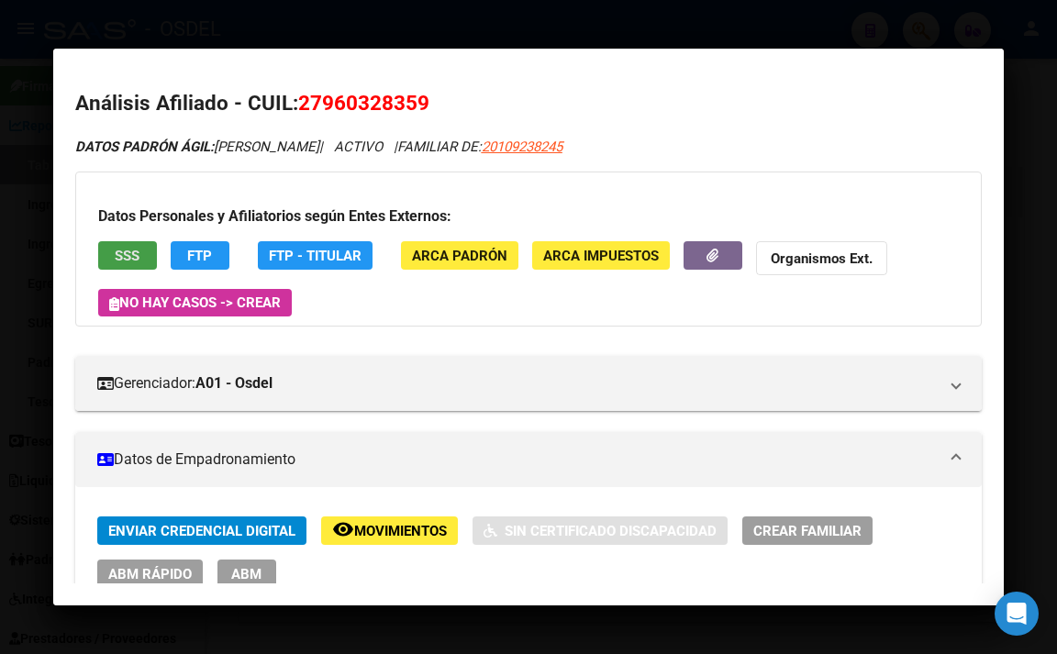
click at [143, 255] on button "SSS" at bounding box center [127, 255] width 59 height 28
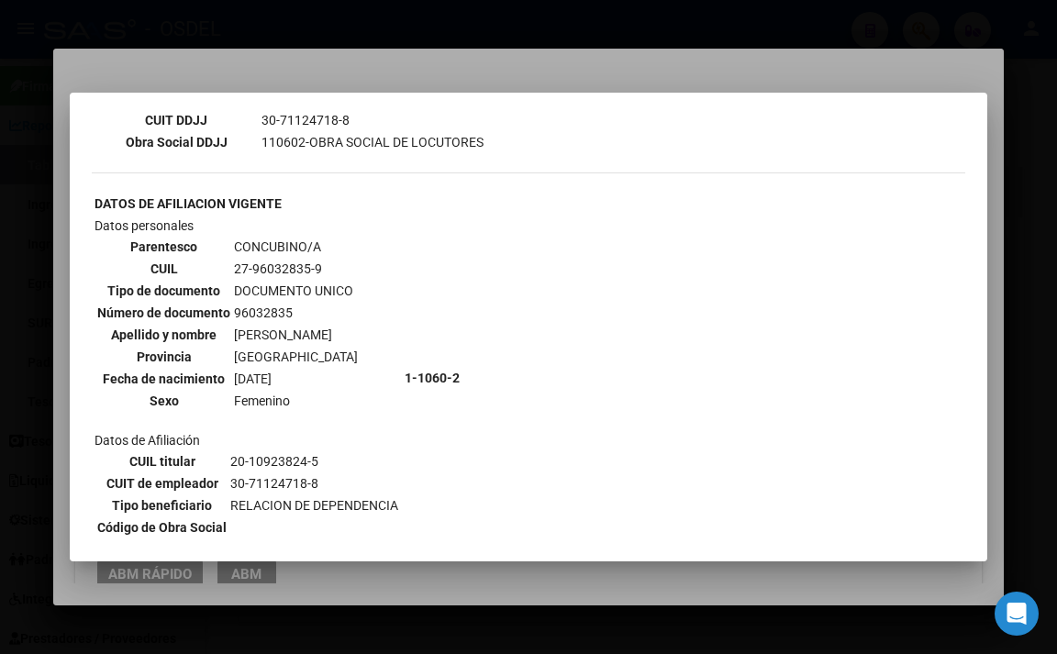
scroll to position [642, 0]
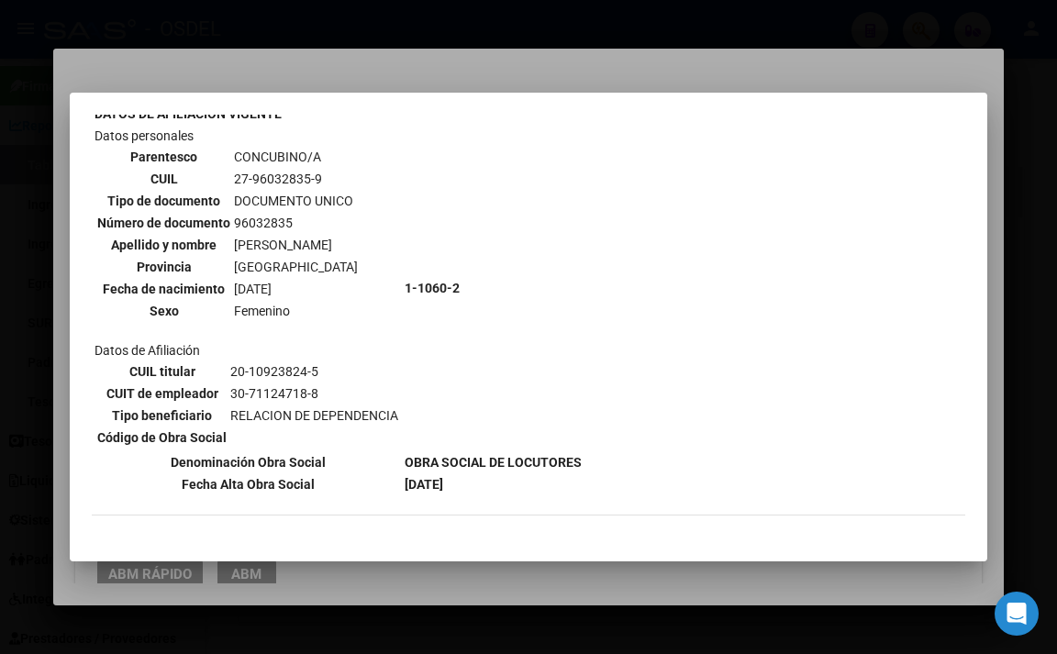
click at [470, 77] on div at bounding box center [528, 327] width 1057 height 654
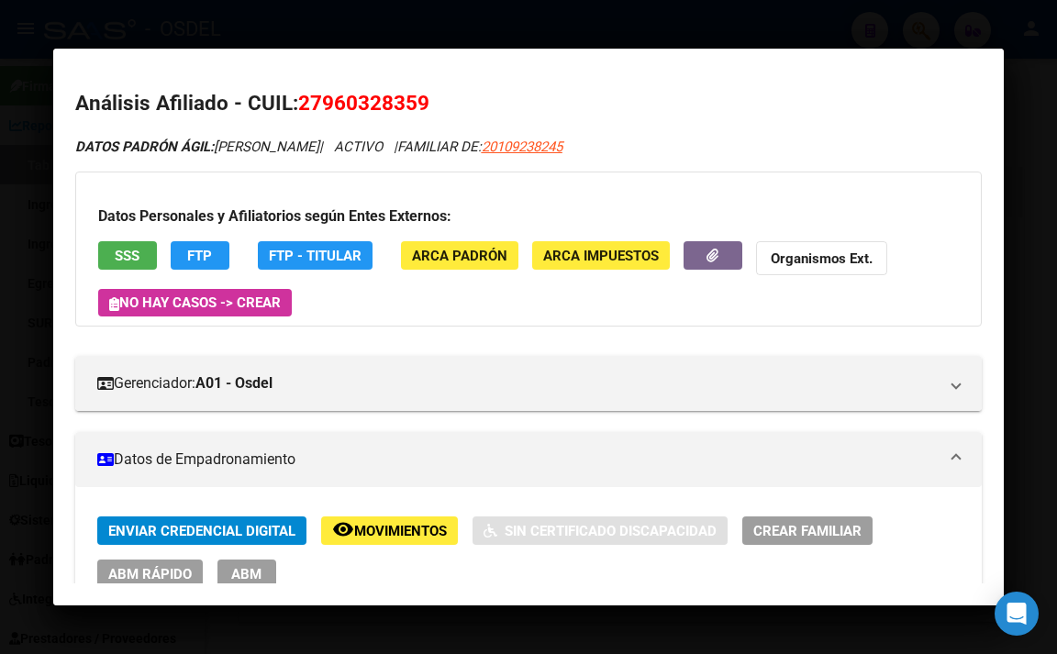
click at [212, 252] on span "FTP" at bounding box center [199, 256] width 25 height 17
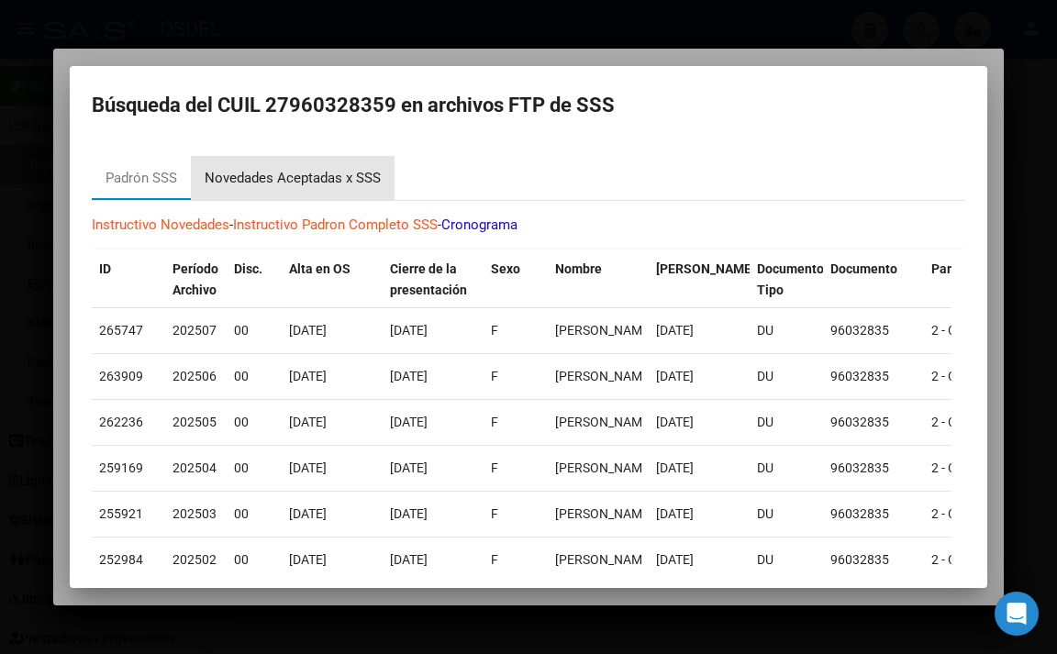
click at [353, 186] on div "Novedades Aceptadas x SSS" at bounding box center [293, 178] width 176 height 21
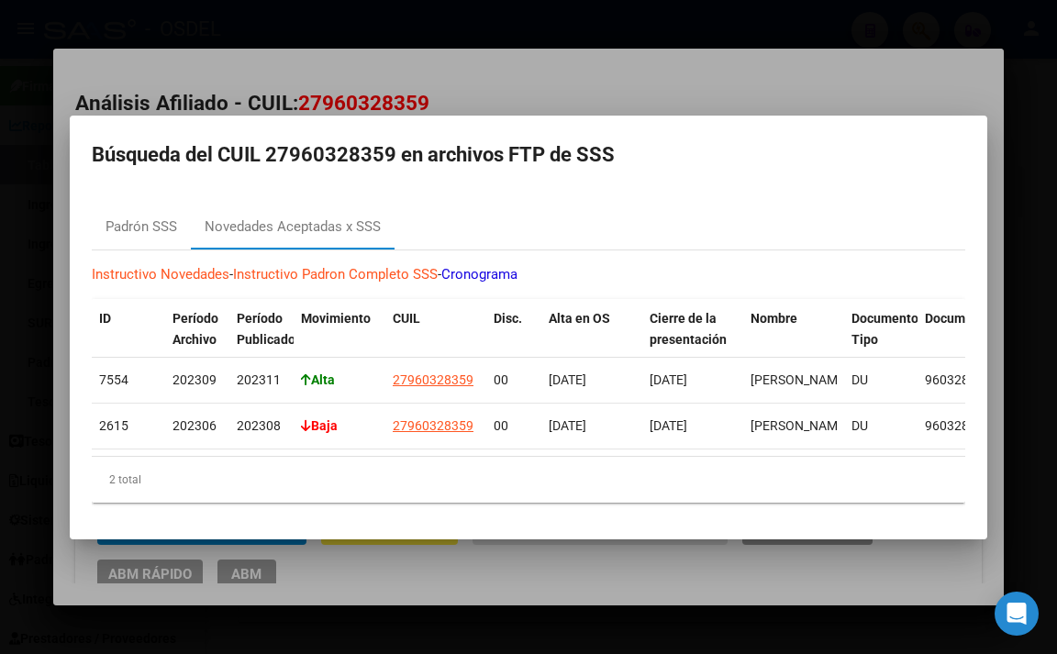
click at [465, 91] on div at bounding box center [528, 327] width 1057 height 654
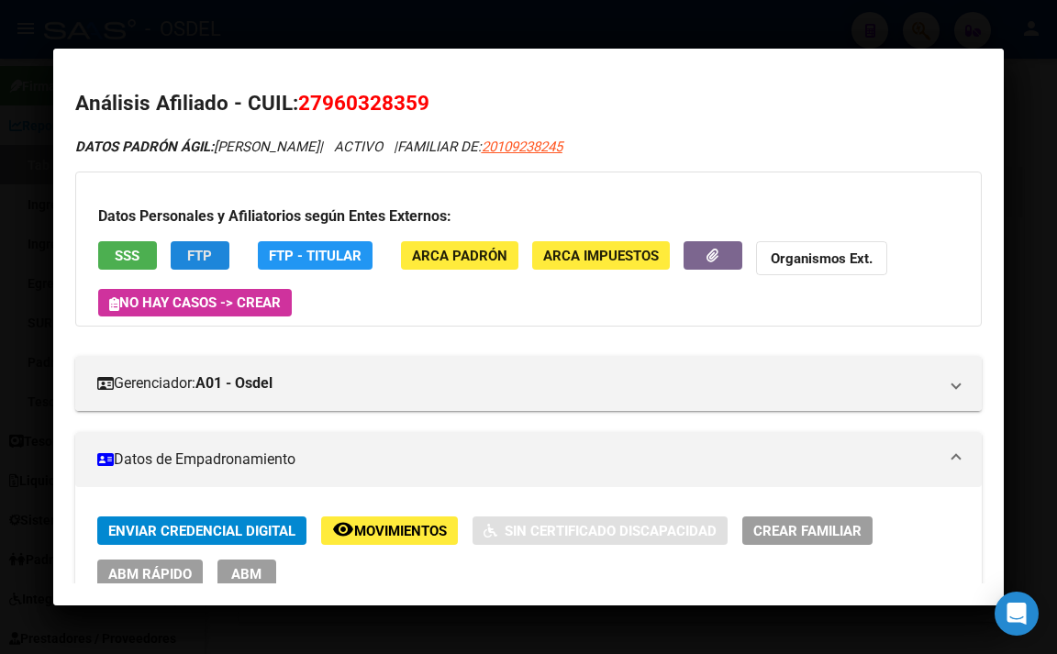
click at [206, 251] on span "FTP" at bounding box center [199, 256] width 25 height 17
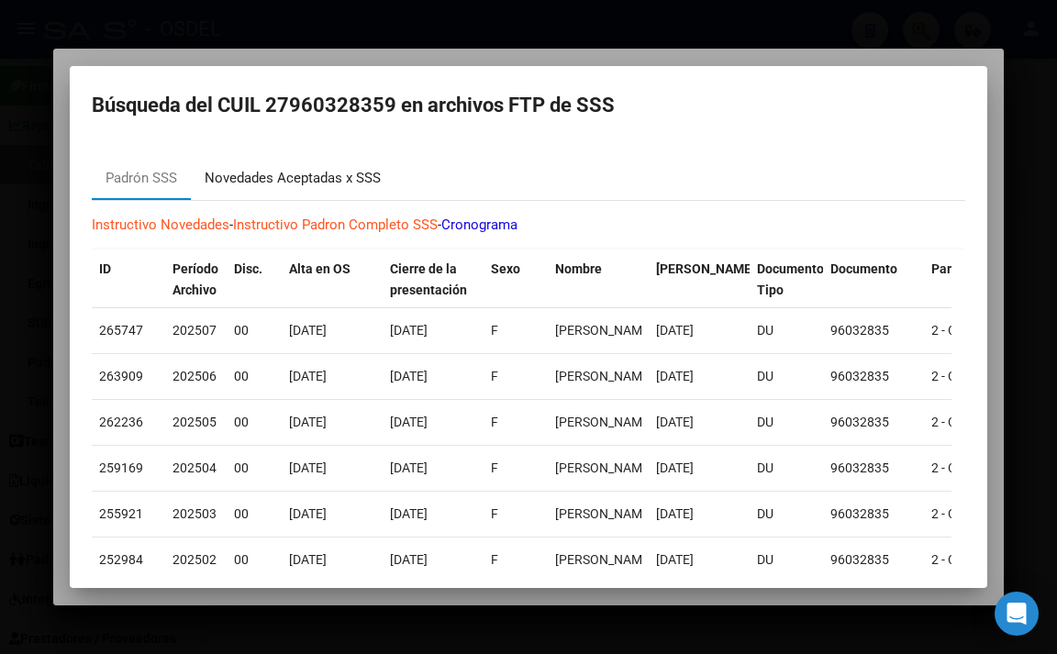
click at [307, 175] on div "Novedades Aceptadas x SSS" at bounding box center [293, 178] width 176 height 21
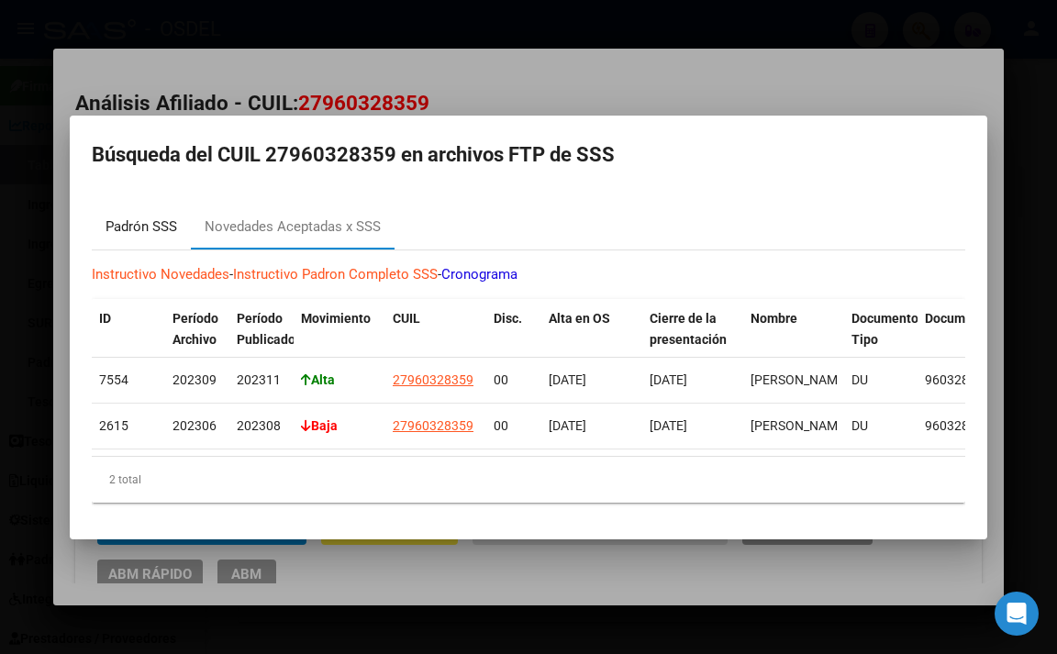
click at [153, 224] on div "Padrón SSS" at bounding box center [142, 227] width 72 height 21
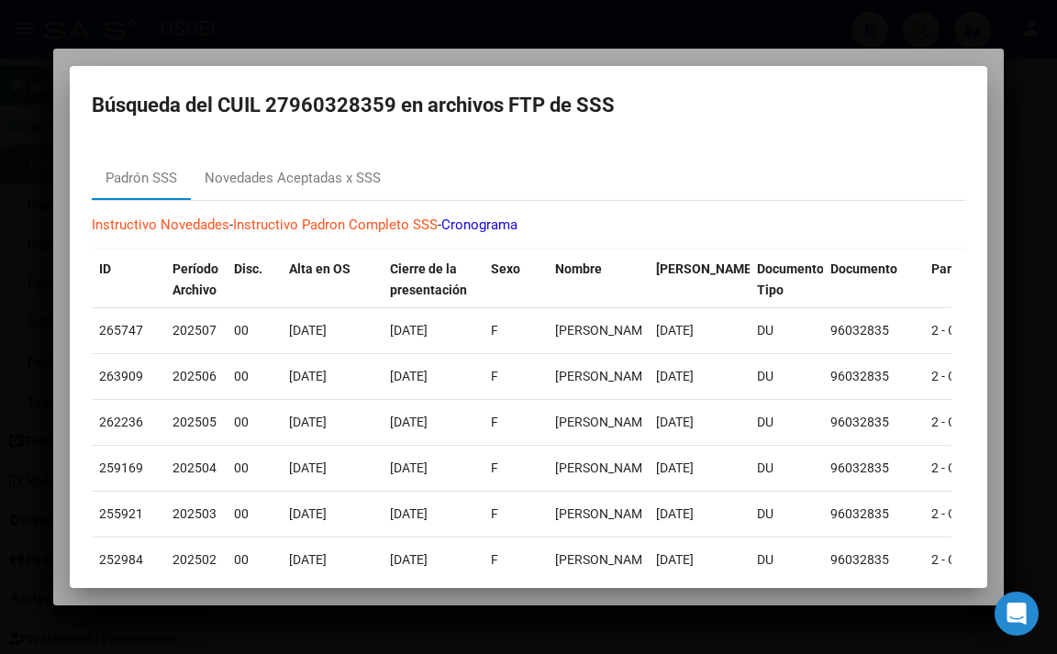
click at [476, 53] on div at bounding box center [528, 327] width 1057 height 654
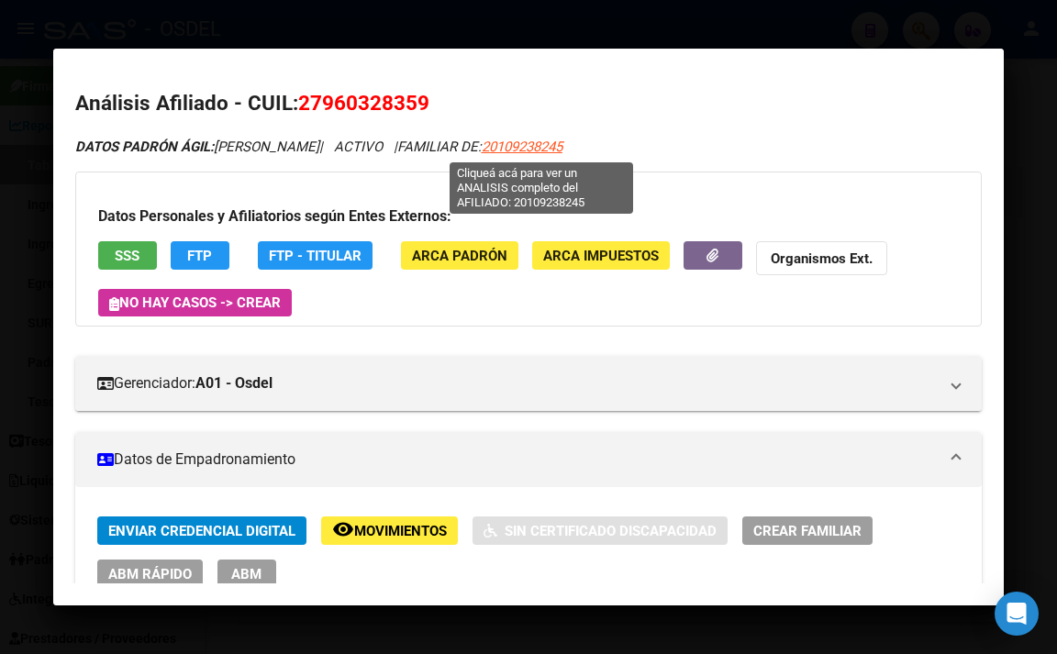
click at [517, 150] on span "20109238245" at bounding box center [522, 147] width 81 height 17
type textarea "20109238245"
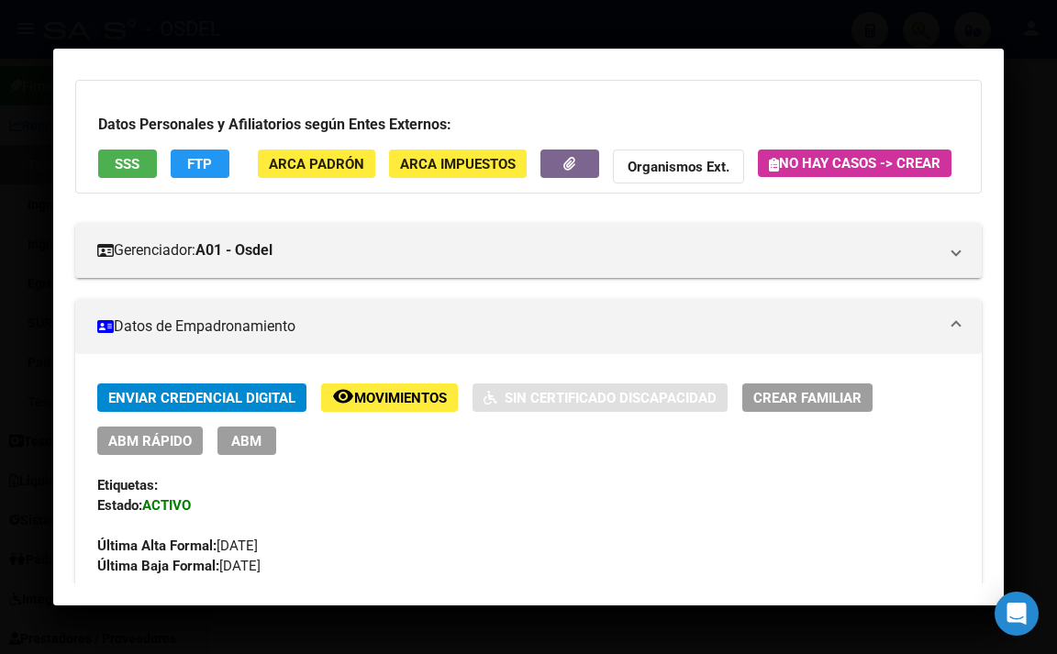
scroll to position [0, 0]
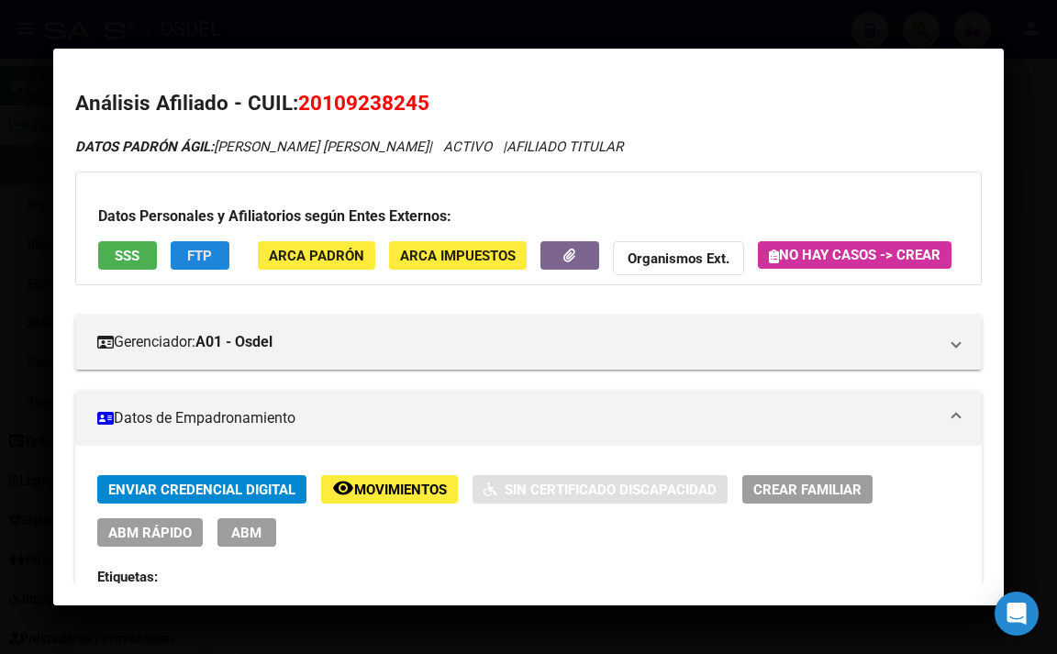
click at [208, 262] on span "FTP" at bounding box center [199, 256] width 25 height 17
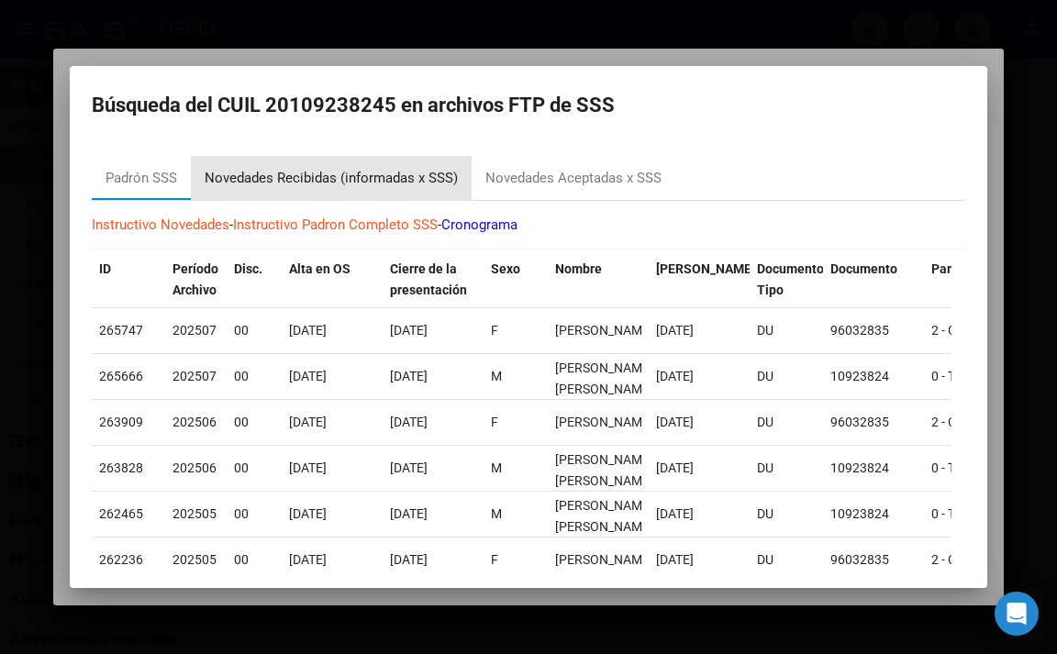
click at [351, 170] on div "Novedades Recibidas (informadas x SSS)" at bounding box center [331, 178] width 253 height 21
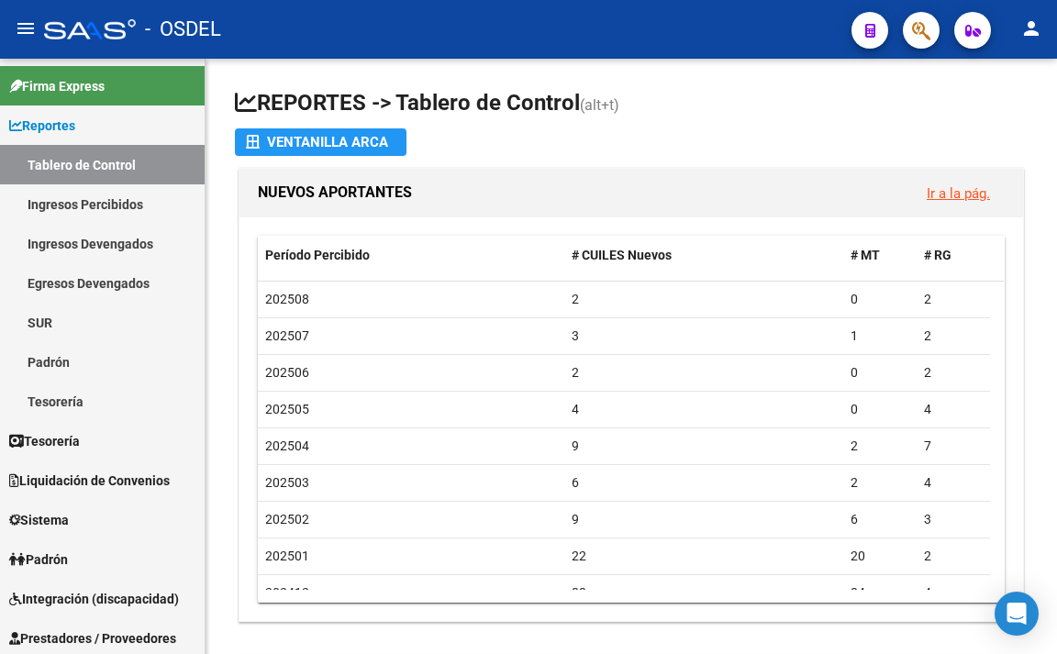
click at [1027, 35] on mat-icon "person" at bounding box center [1031, 28] width 22 height 22
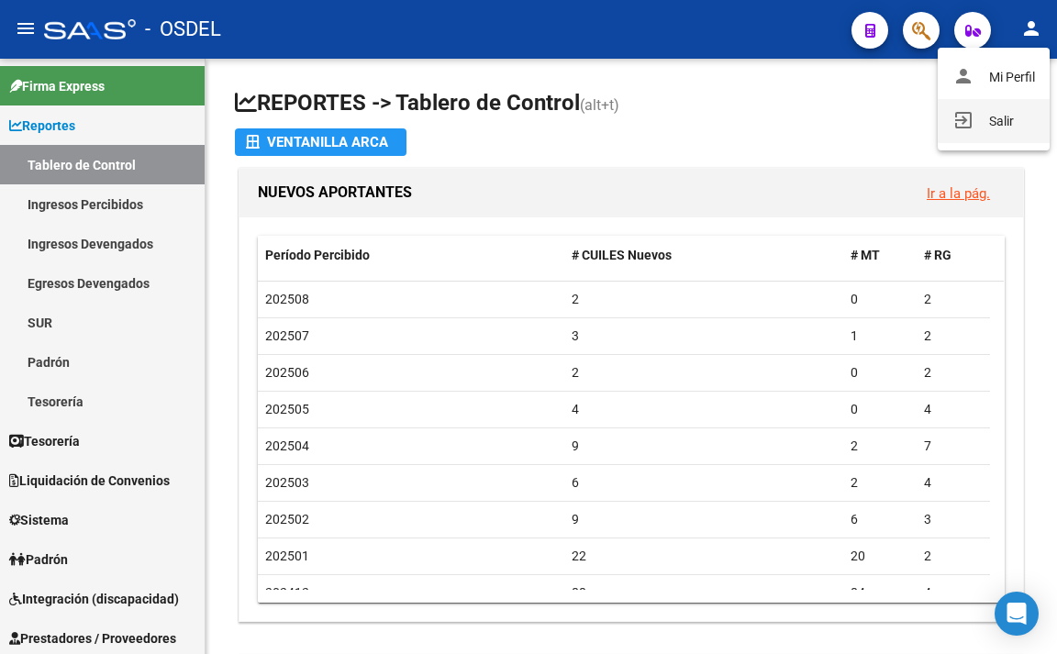
click at [1000, 126] on button "exit_to_app Salir" at bounding box center [994, 121] width 112 height 44
